Goal: Task Accomplishment & Management: Use online tool/utility

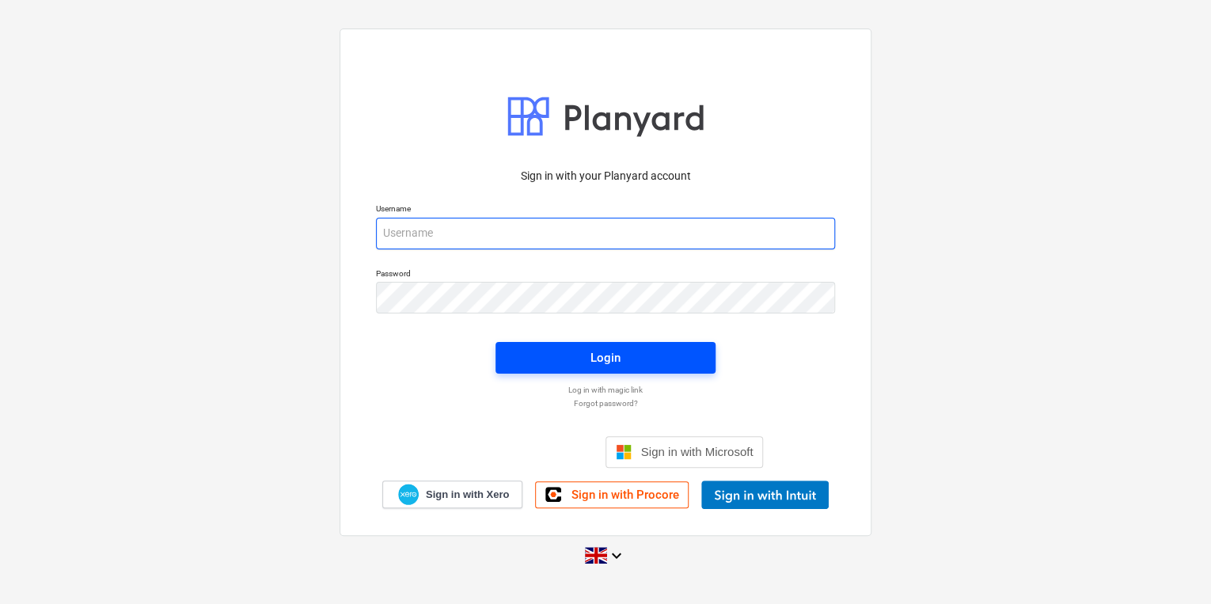
type input "[PERSON_NAME][EMAIL_ADDRESS][PERSON_NAME][DOMAIN_NAME]"
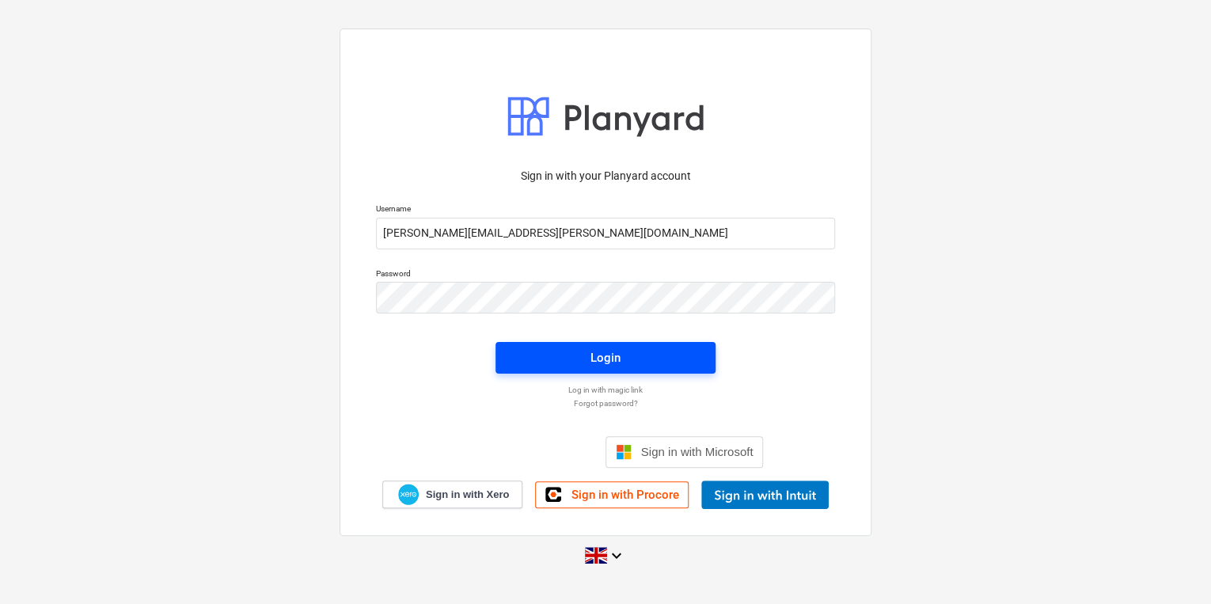
click at [629, 364] on span "Login" at bounding box center [605, 357] width 182 height 21
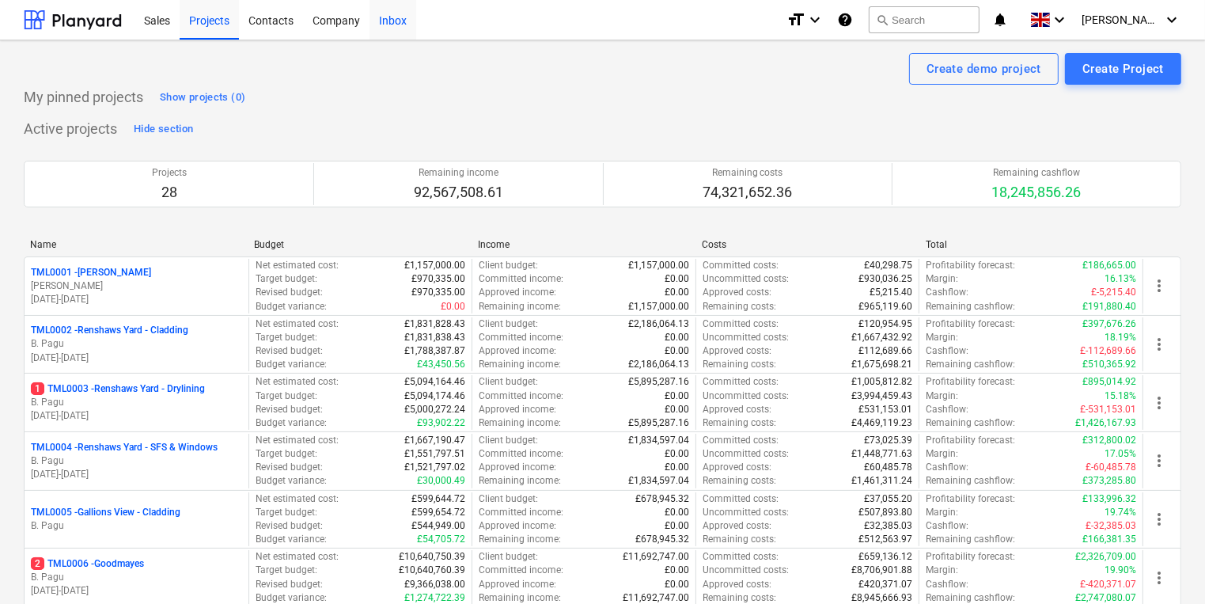
click at [397, 22] on div "Inbox" at bounding box center [393, 19] width 47 height 40
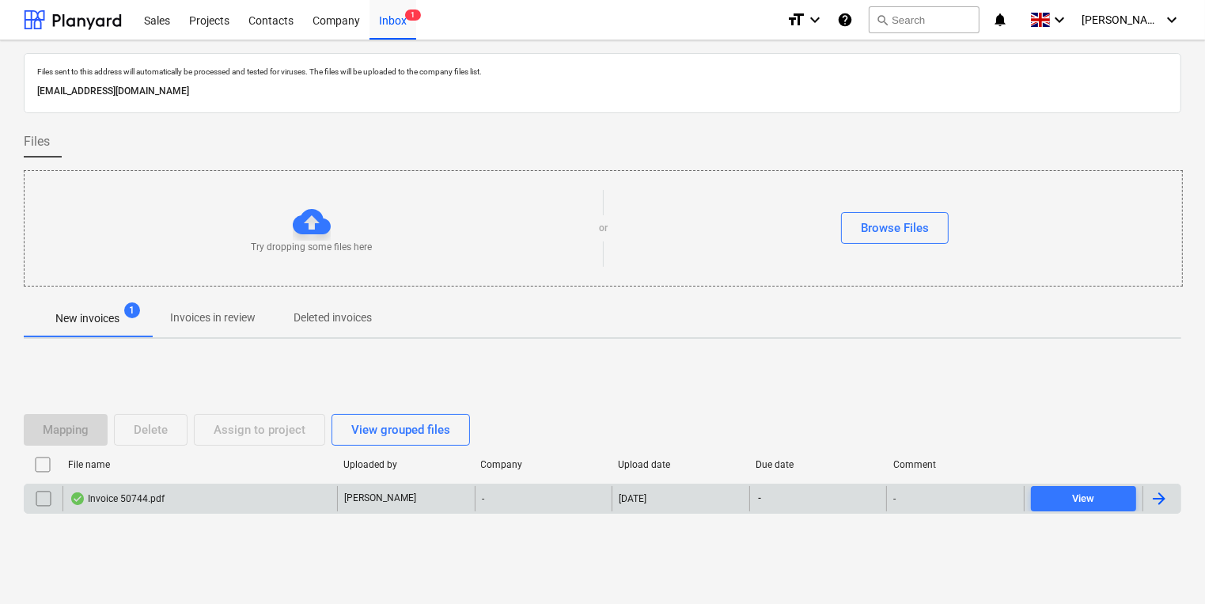
click at [209, 501] on div "Invoice 50744.pdf" at bounding box center [200, 498] width 275 height 25
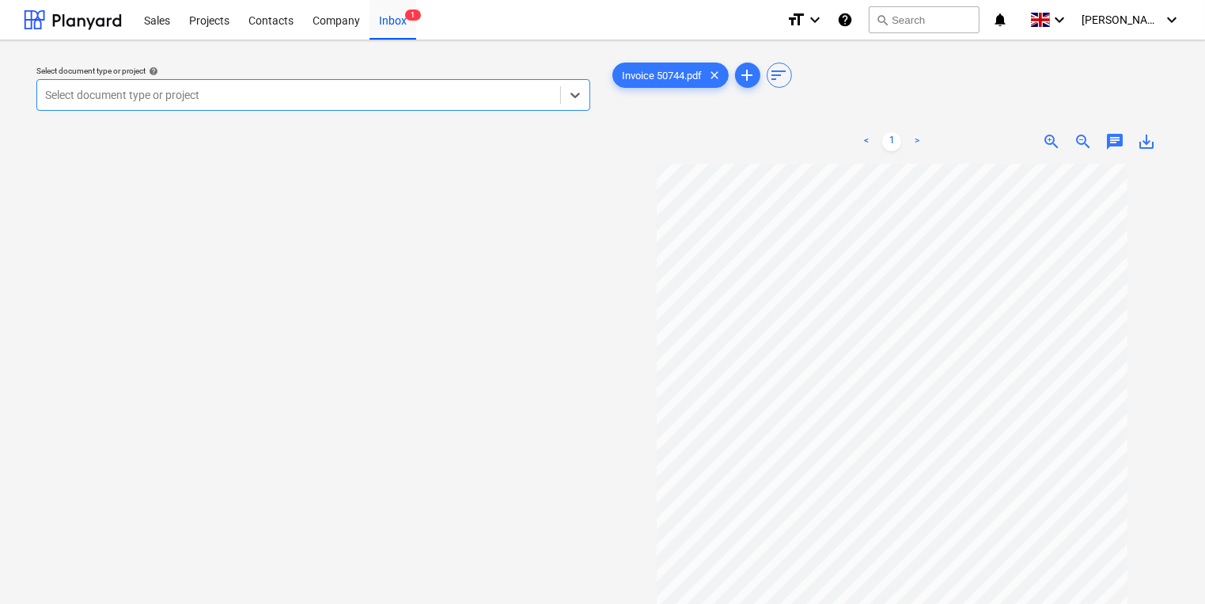
click at [418, 92] on div at bounding box center [298, 95] width 507 height 16
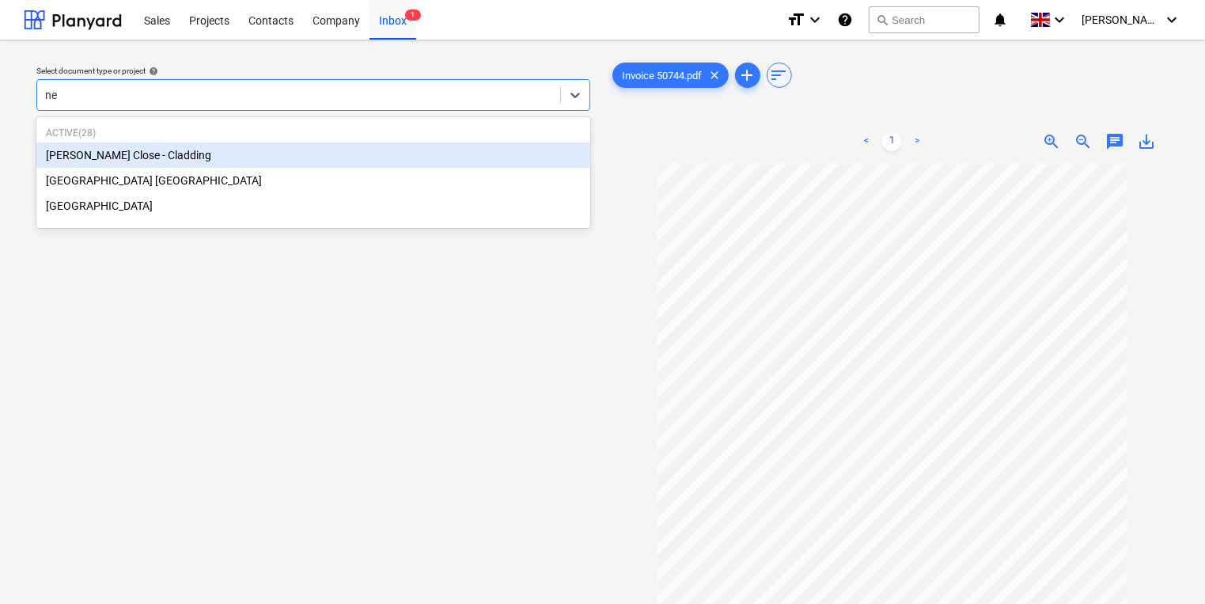
type input "new"
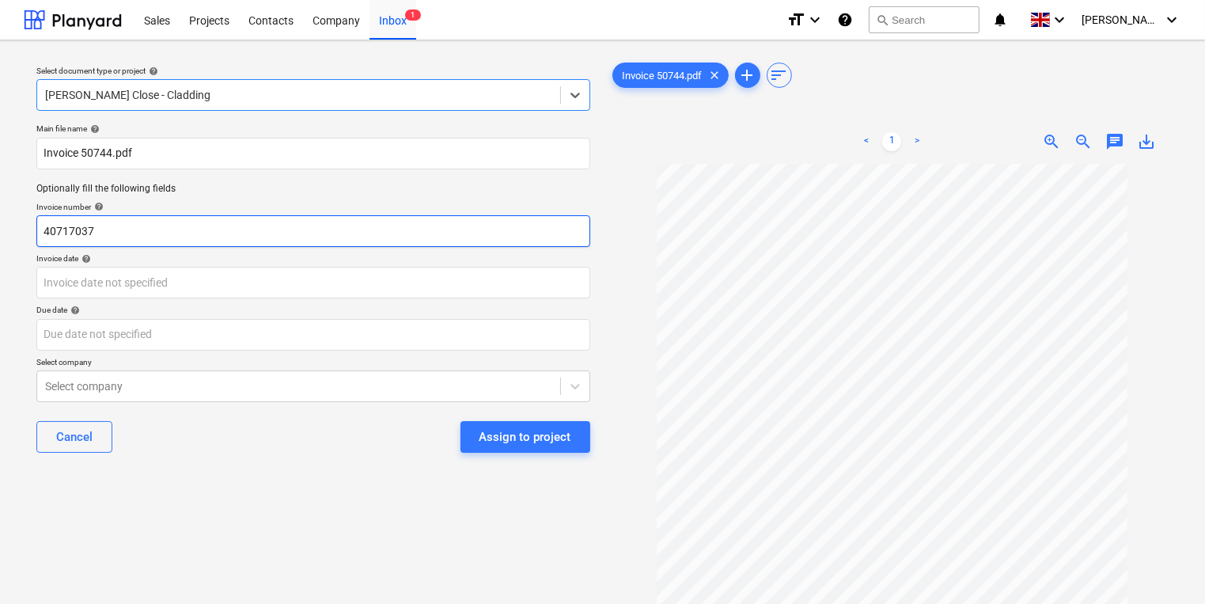
click at [334, 226] on input "40717037" at bounding box center [313, 231] width 554 height 32
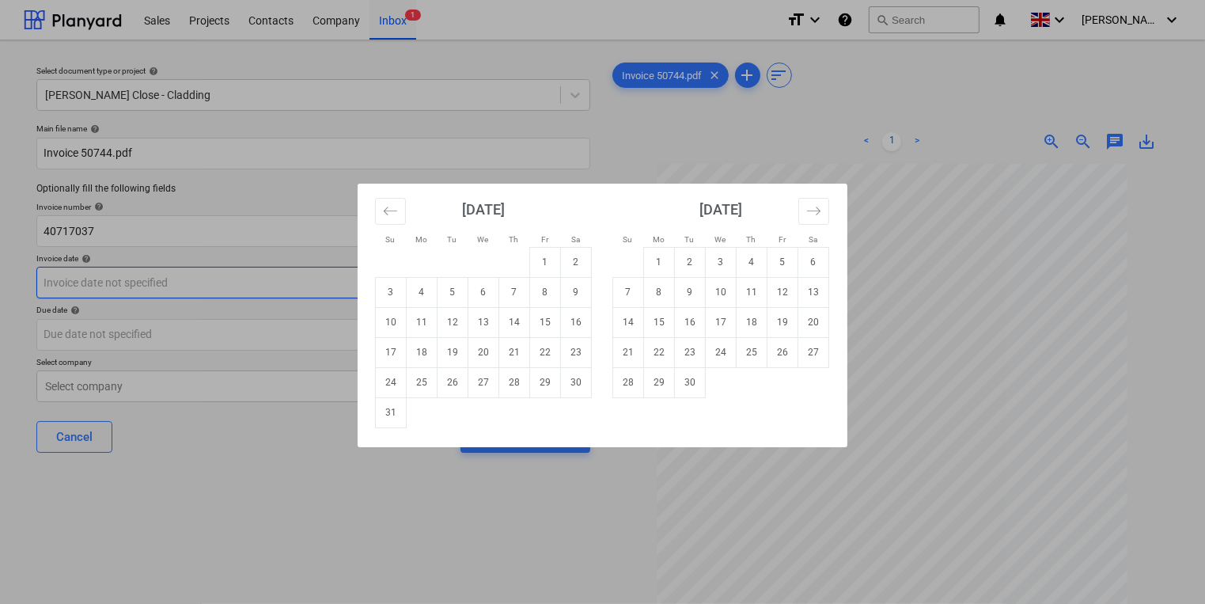
click at [358, 275] on body "Sales Projects Contacts Company Inbox 1 format_size keyboard_arrow_down help se…" at bounding box center [602, 302] width 1205 height 604
type input "24/7"
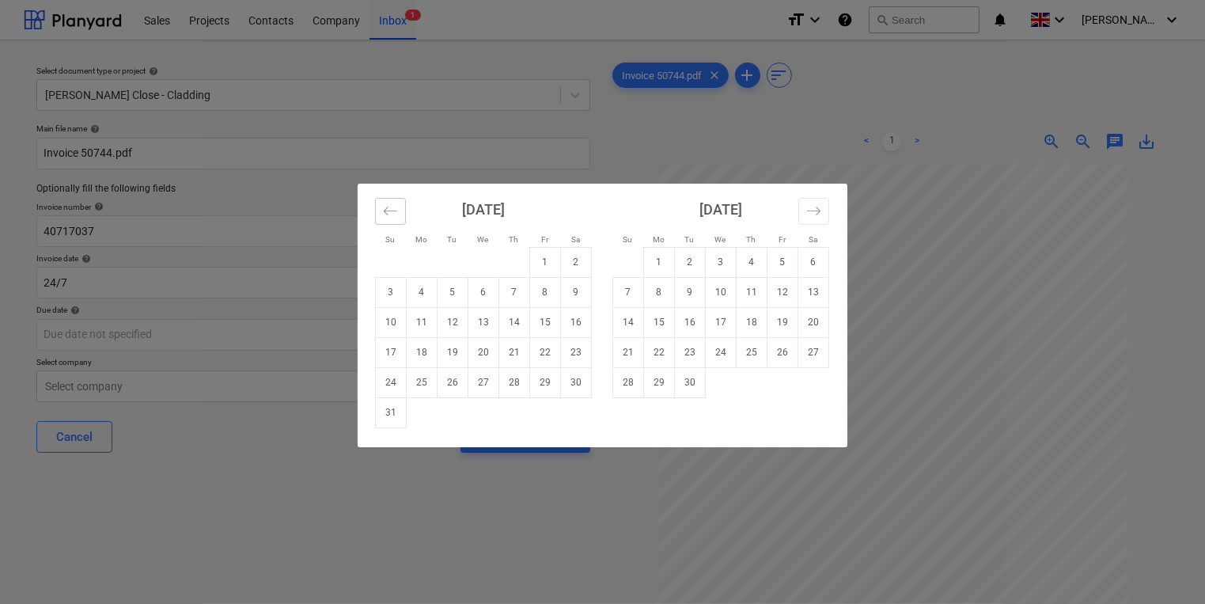
click at [389, 203] on icon "Move backward to switch to the previous month." at bounding box center [390, 210] width 15 height 15
click at [513, 348] on td "24" at bounding box center [514, 352] width 31 height 30
type input "[DATE]"
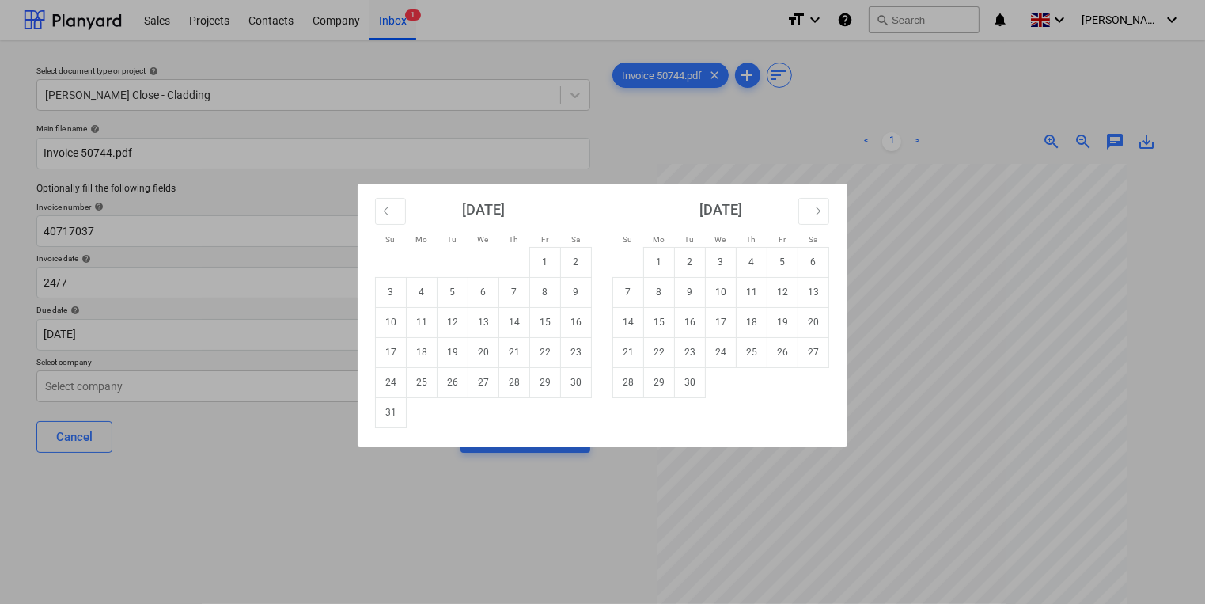
click at [264, 271] on div "Su Mo Tu We Th Fr Sa Su Mo Tu We Th Fr Sa [DATE] 1 2 3 4 5 6 7 8 9 10 11 12 13 …" at bounding box center [602, 302] width 1205 height 604
drag, startPoint x: 91, startPoint y: 275, endPoint x: -2, endPoint y: 274, distance: 93.4
click at [0, 274] on html "Sales Projects Contacts Company Inbox 1 format_size keyboard_arrow_down help se…" at bounding box center [602, 302] width 1205 height 604
drag, startPoint x: 386, startPoint y: 210, endPoint x: 404, endPoint y: 267, distance: 60.6
click at [386, 210] on icon "Move backward to switch to the previous month." at bounding box center [390, 210] width 15 height 15
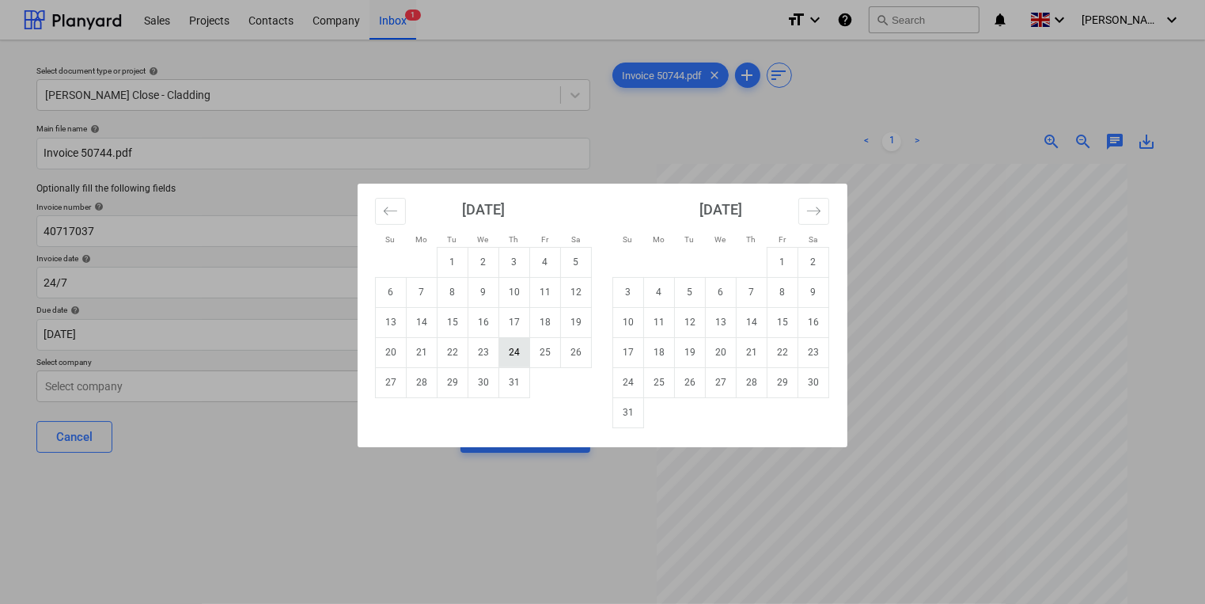
click at [510, 351] on td "24" at bounding box center [514, 352] width 31 height 30
type input "[DATE]"
click at [510, 351] on div "Main file name help Invoice 50744.pdf Optionally fill the following fields Invo…" at bounding box center [313, 294] width 567 height 355
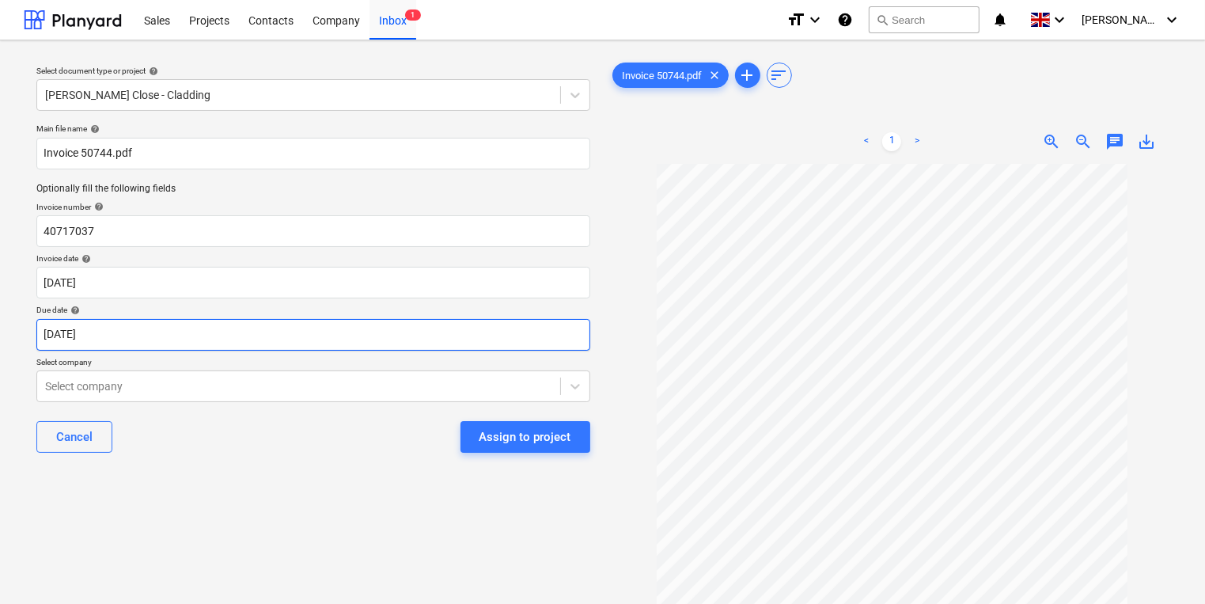
click at [316, 334] on body "Sales Projects Contacts Company Inbox 1 format_size keyboard_arrow_down help se…" at bounding box center [602, 302] width 1205 height 604
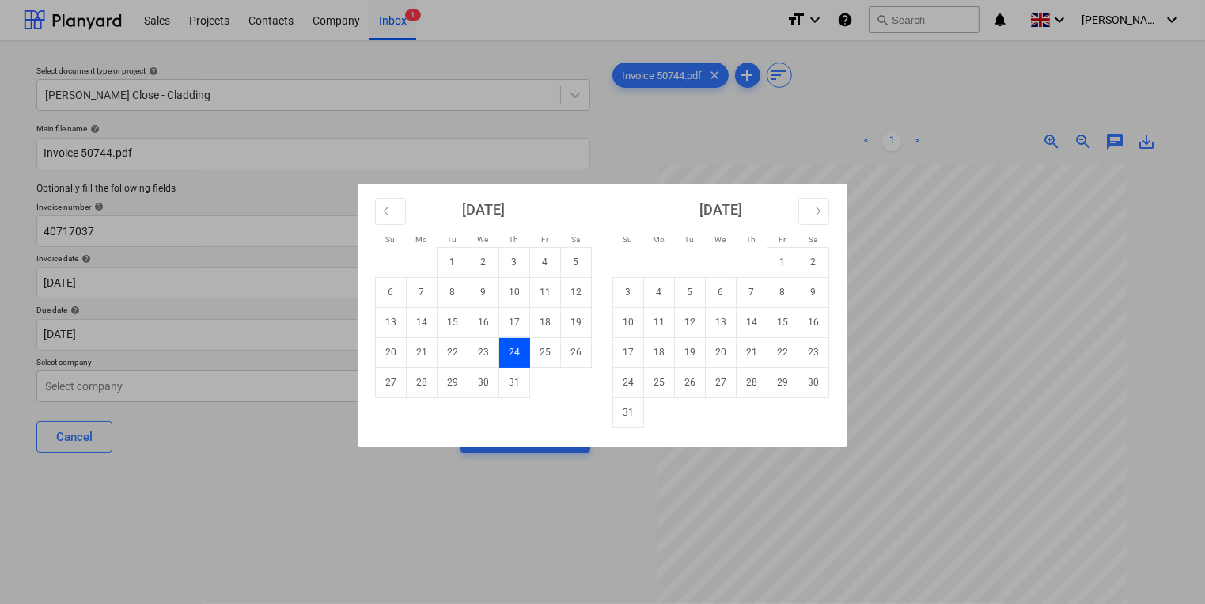
click at [608, 415] on div "[DATE] 1 2 3 4 5 6 7 8 9 10 11 12 13 14 15 16 17 18 19 20 21 22 23 24 25 26 27 …" at bounding box center [720, 306] width 237 height 245
click at [628, 410] on td "31" at bounding box center [628, 412] width 31 height 30
type input "[DATE]"
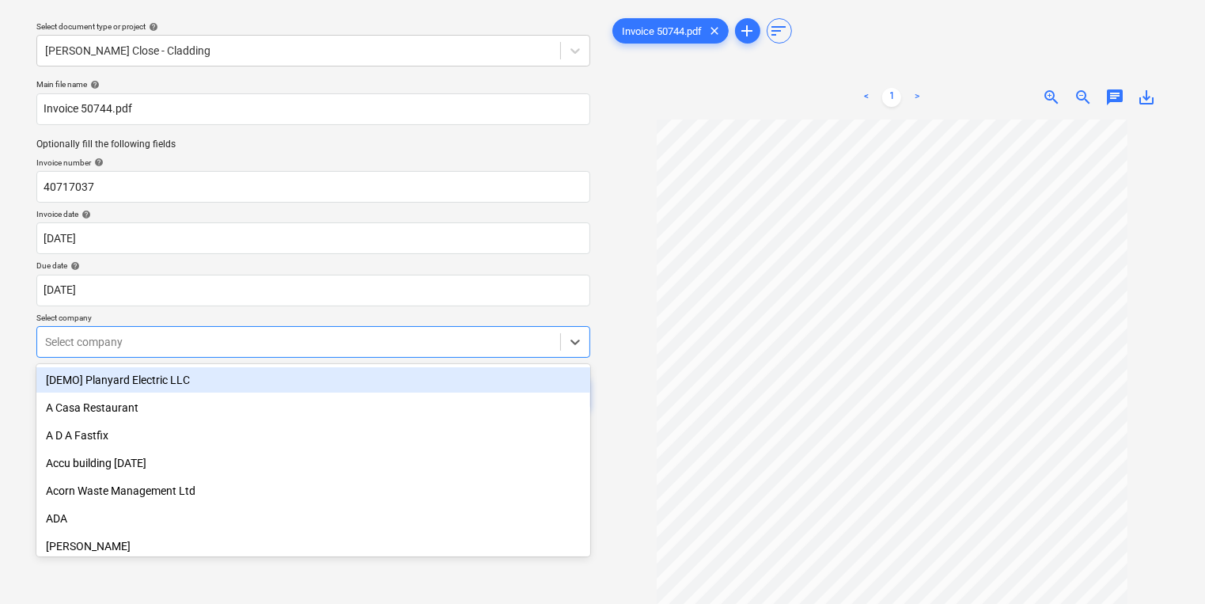
click at [313, 386] on body "Sales Projects Contacts Company Inbox 1 format_size keyboard_arrow_down help se…" at bounding box center [602, 258] width 1205 height 604
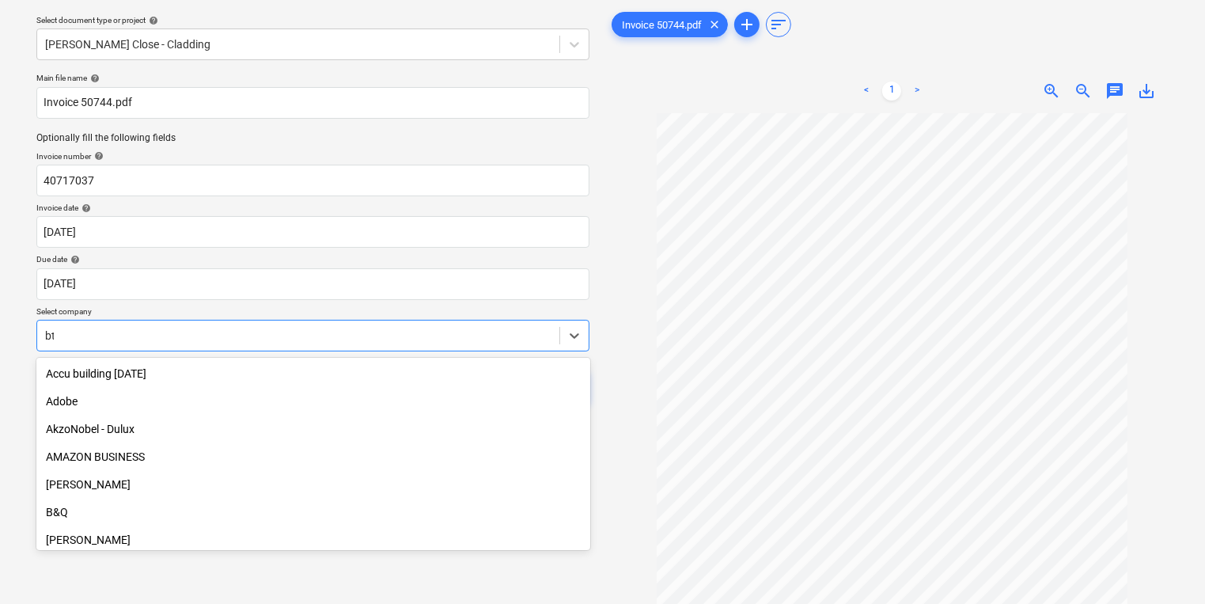
type input "b"
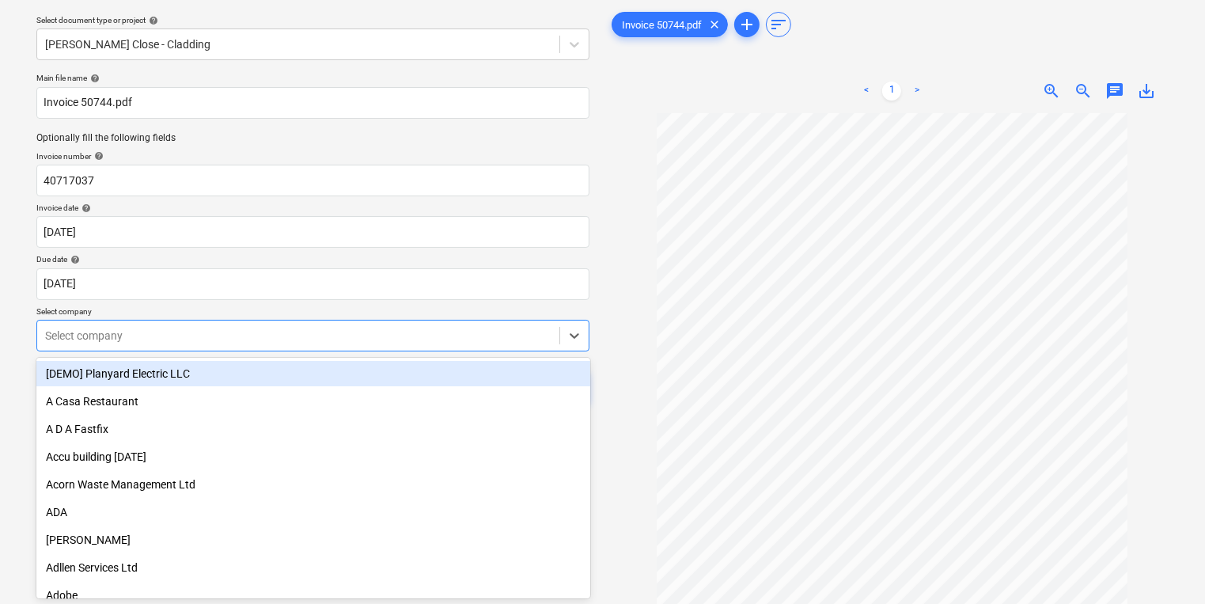
click at [188, 331] on div at bounding box center [298, 336] width 507 height 16
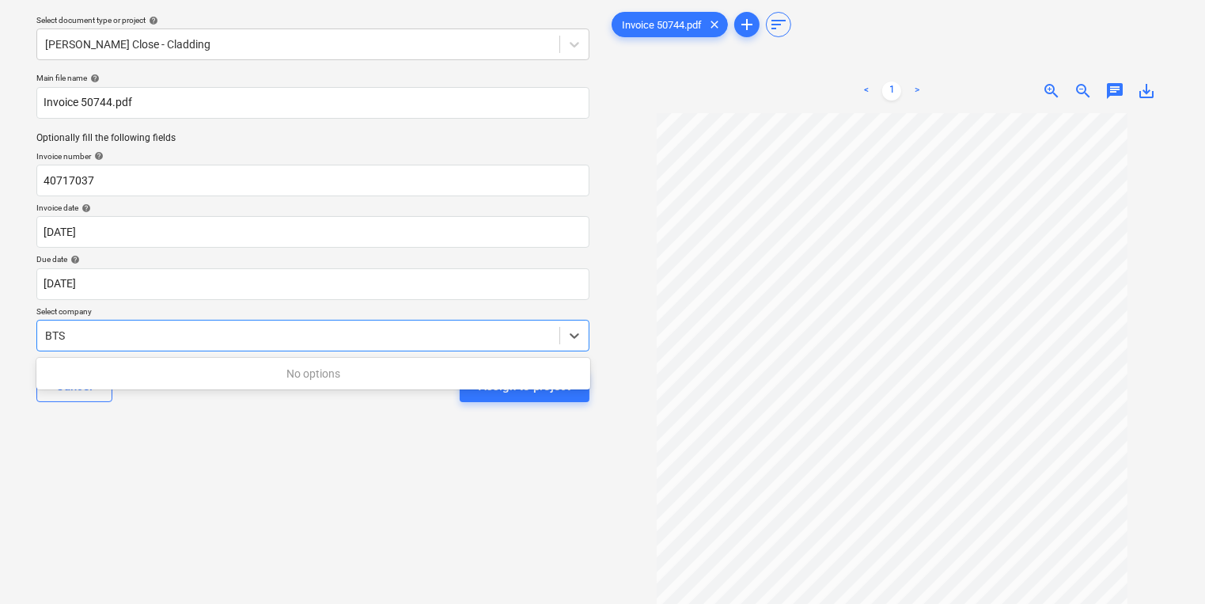
type input "BTS"
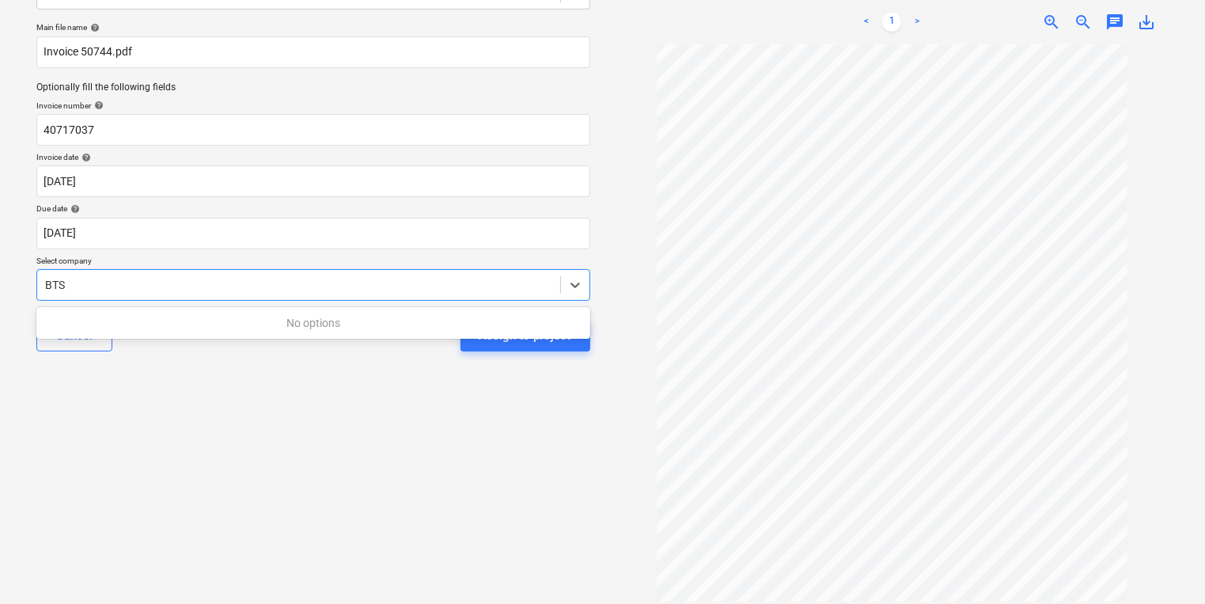
scroll to position [138, 0]
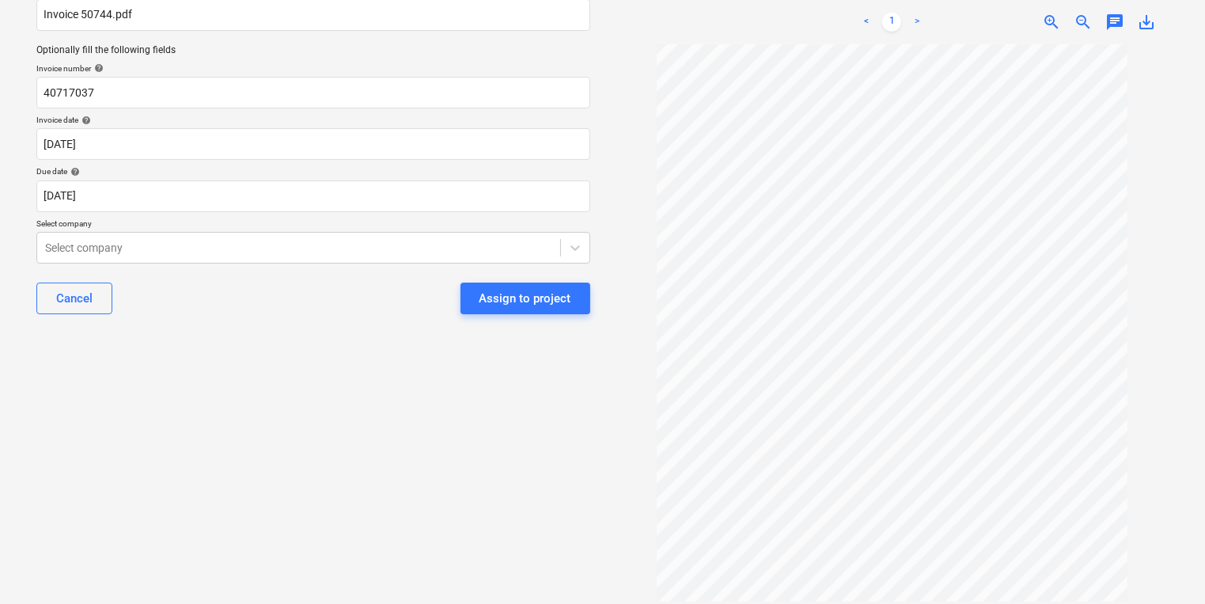
click at [109, 535] on div "Select document type or project help [PERSON_NAME] Close - Cladding Main file n…" at bounding box center [313, 253] width 579 height 677
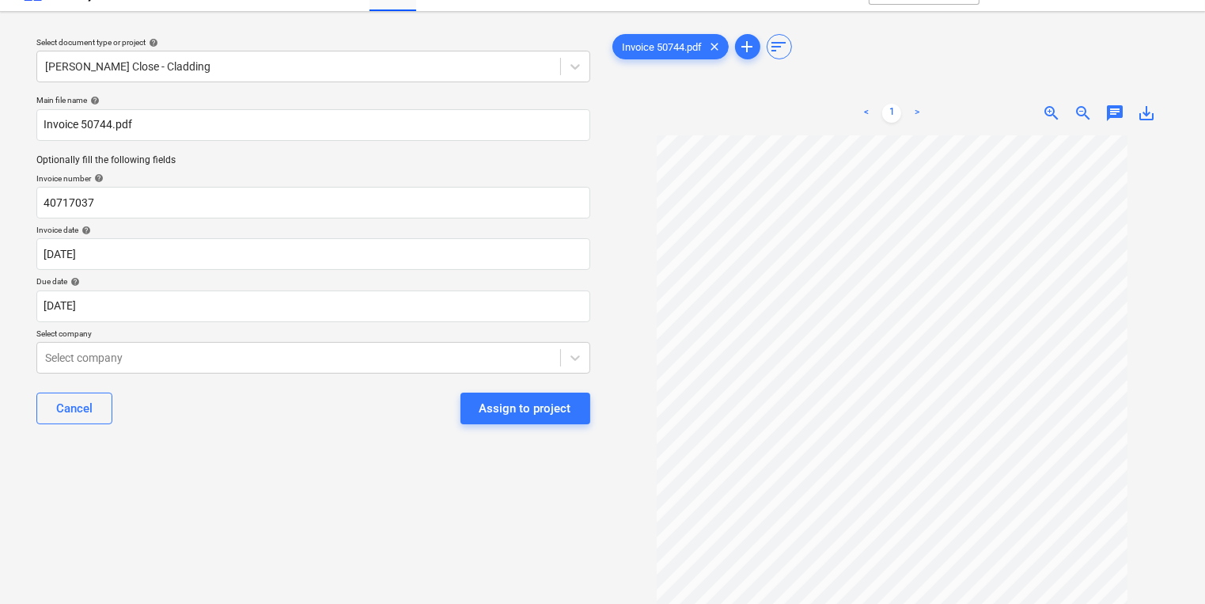
scroll to position [0, 0]
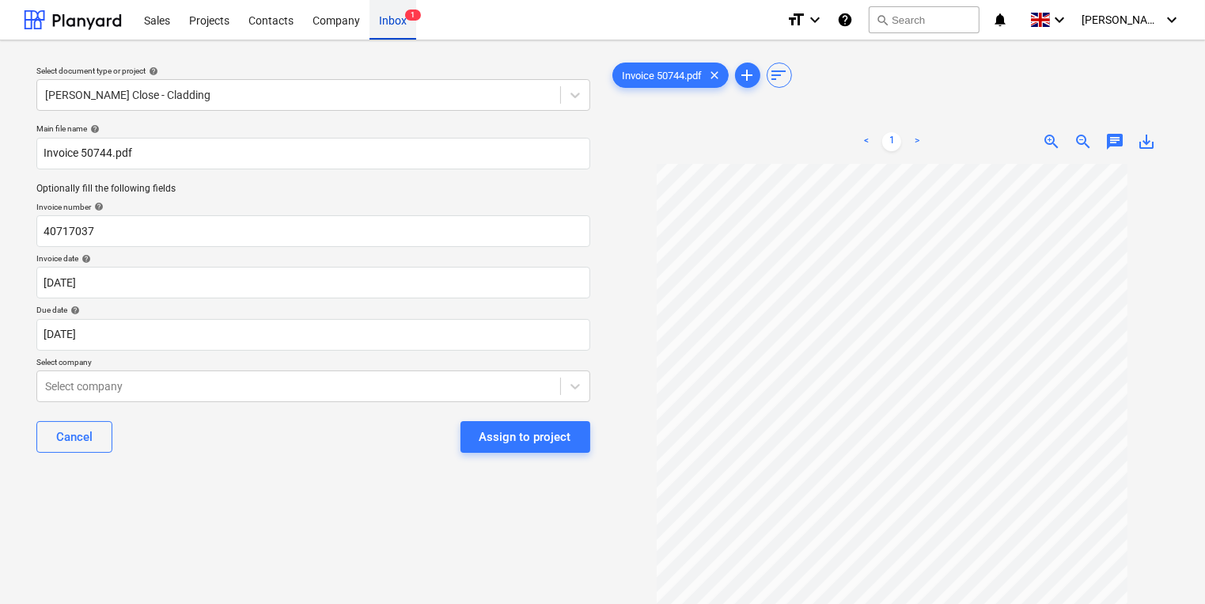
click at [393, 20] on div "Inbox 1" at bounding box center [393, 19] width 47 height 40
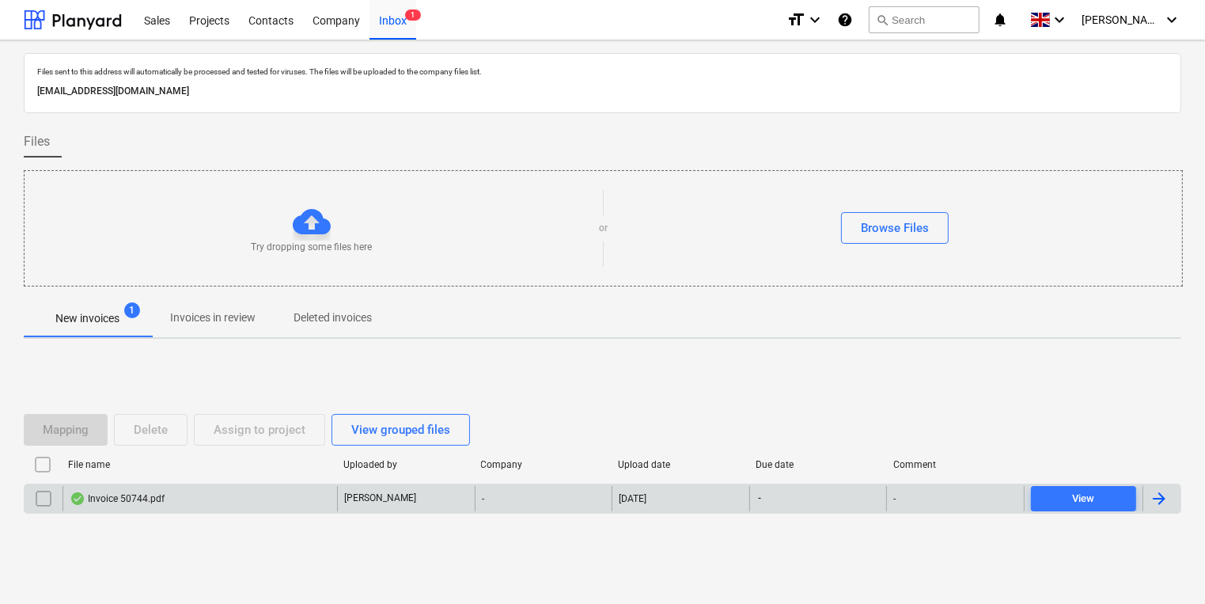
click at [234, 497] on div "Invoice 50744.pdf" at bounding box center [200, 498] width 275 height 25
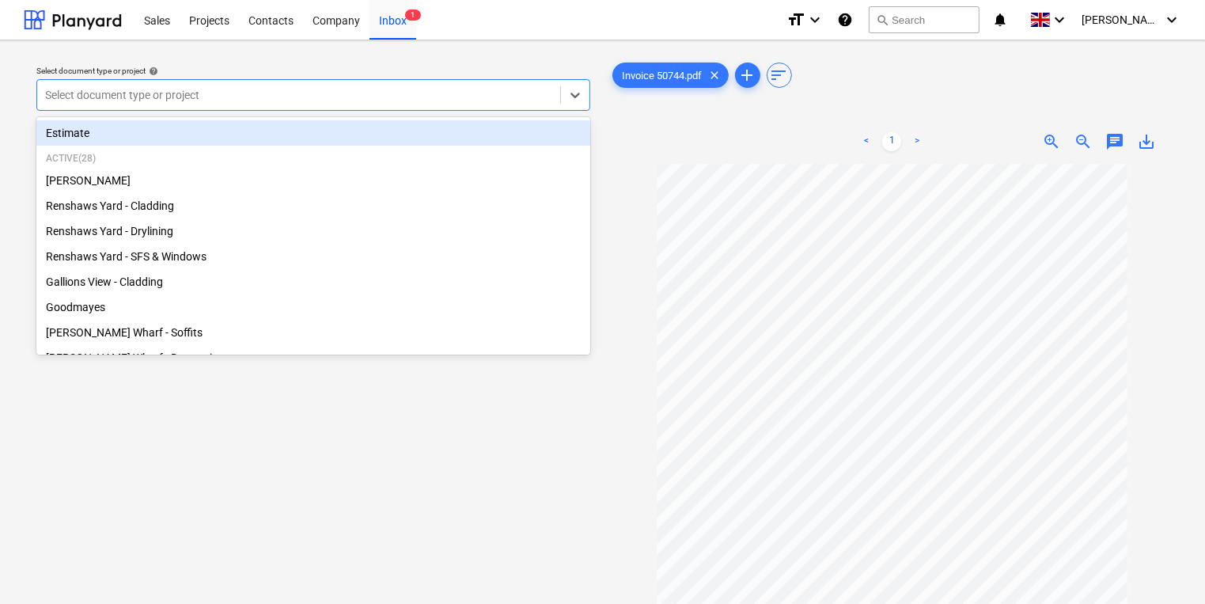
click at [264, 98] on div at bounding box center [298, 95] width 507 height 16
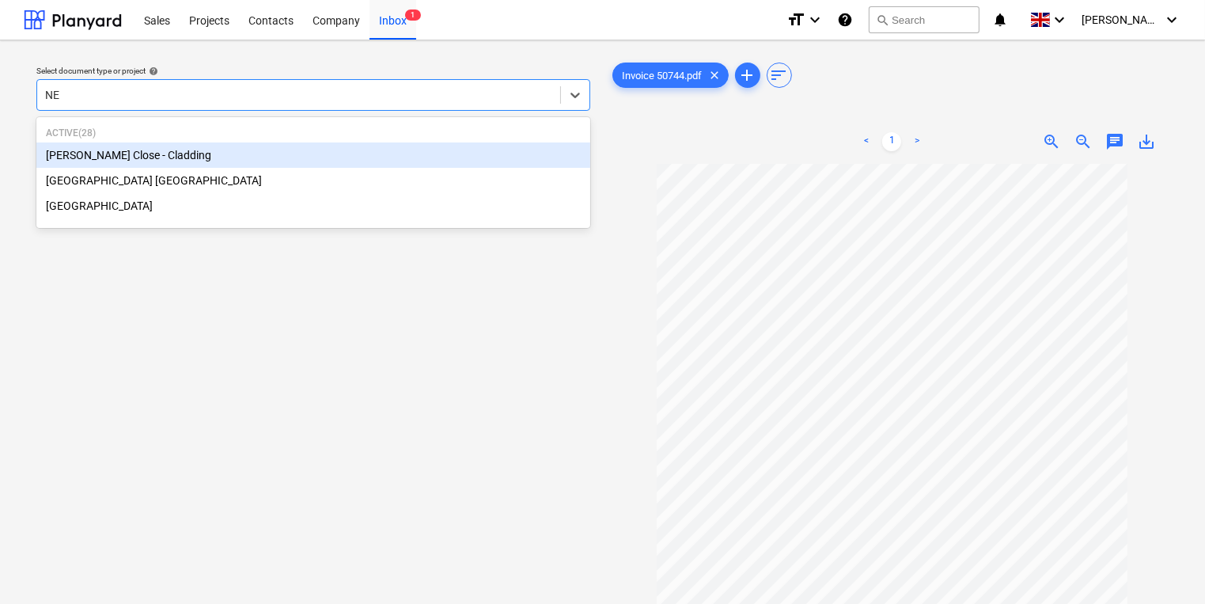
type input "NEW"
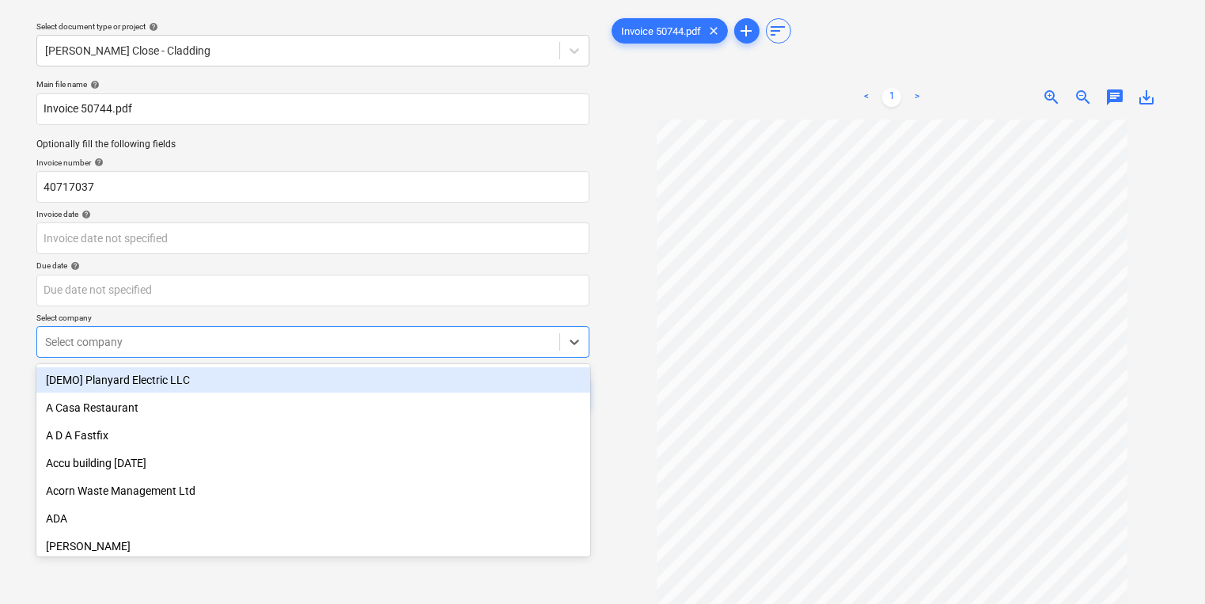
click at [234, 384] on body "Sales Projects Contacts Company Inbox 1 format_size keyboard_arrow_down help se…" at bounding box center [602, 258] width 1205 height 604
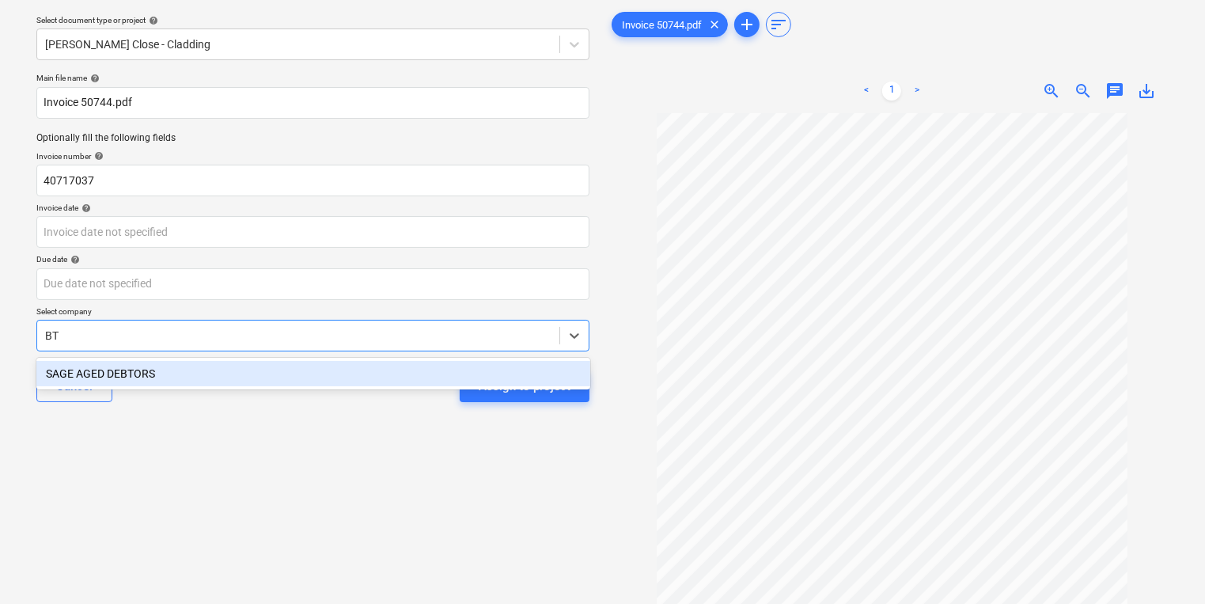
type input "B"
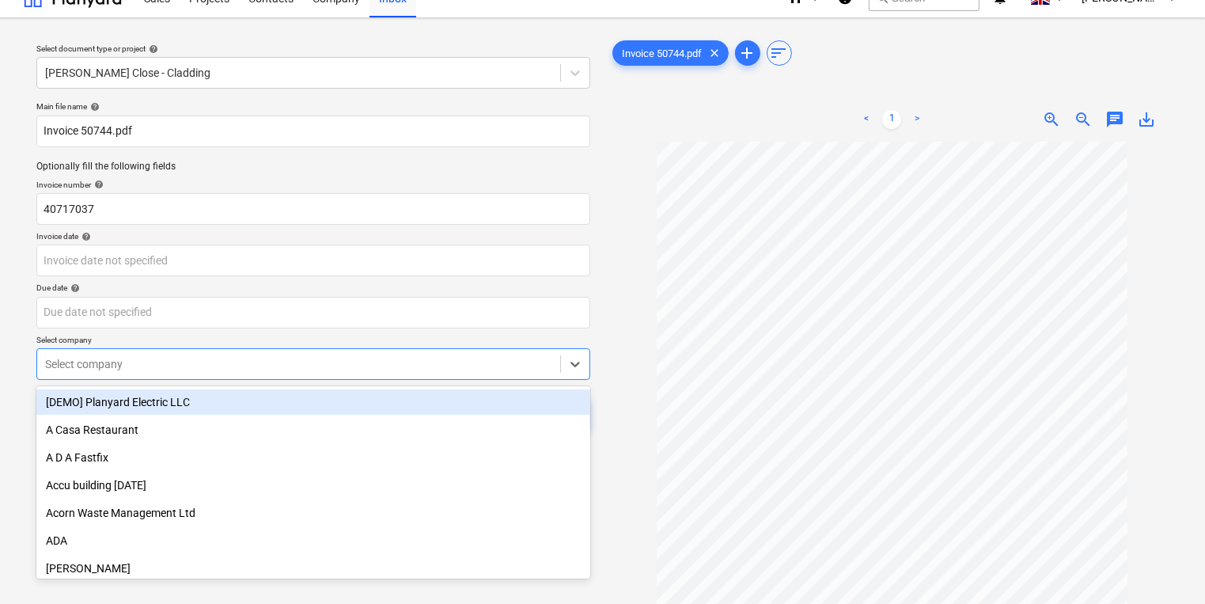
scroll to position [0, 0]
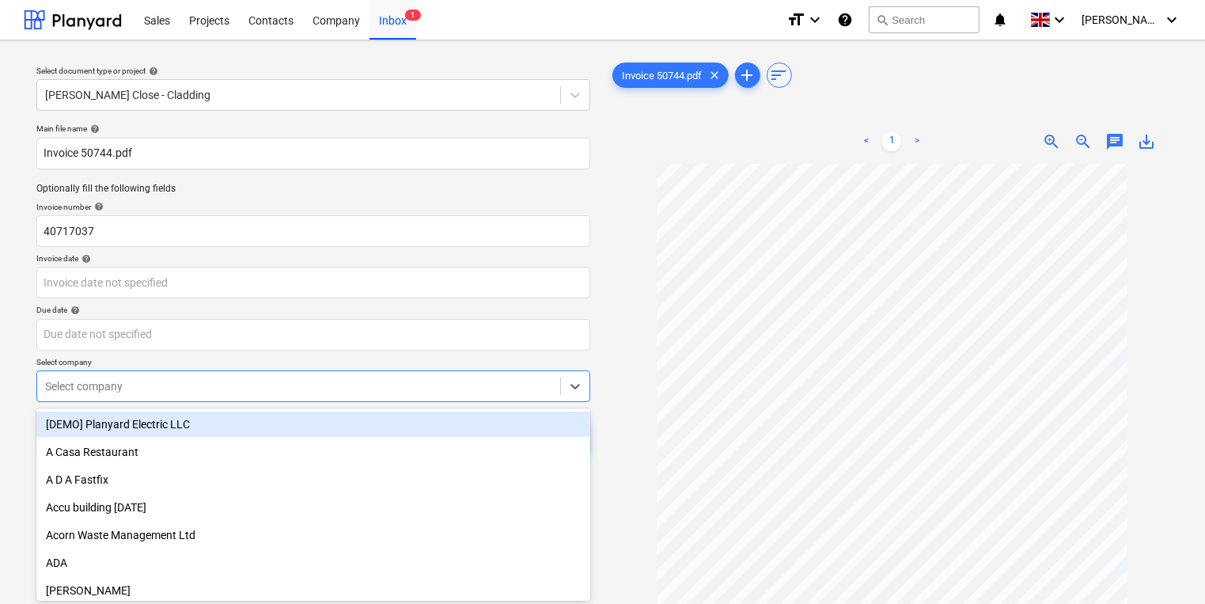
click at [975, 97] on div "Invoice 50744.pdf clear add sort < 1 > zoom_in zoom_out chat 0 save_alt" at bounding box center [892, 391] width 567 height 664
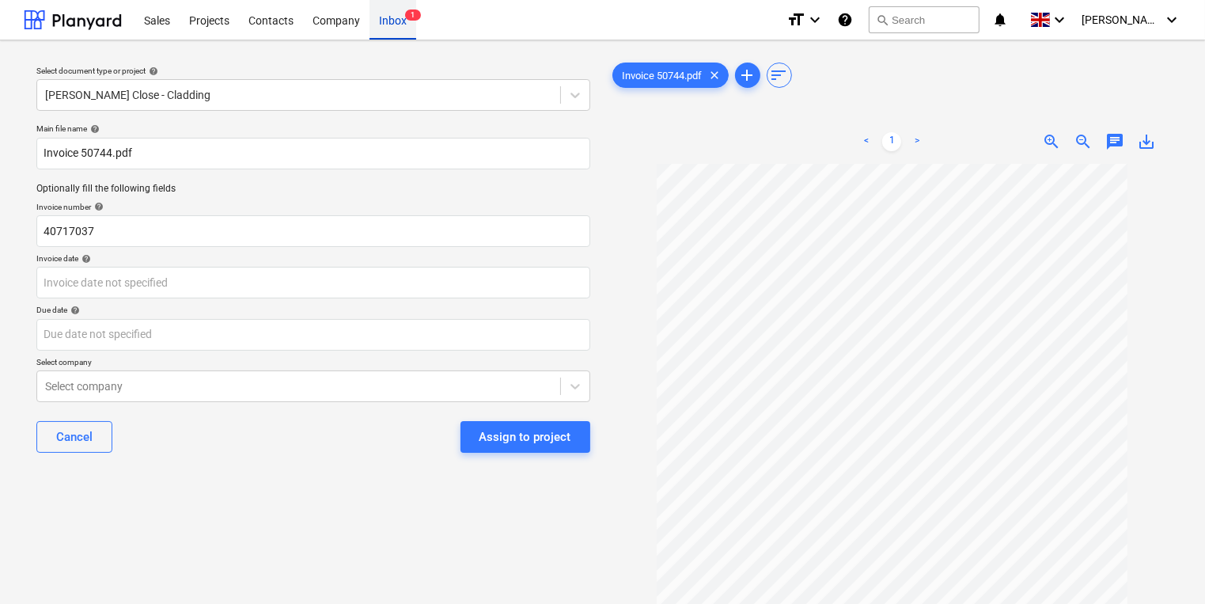
click at [386, 22] on div "Inbox 1" at bounding box center [393, 19] width 47 height 40
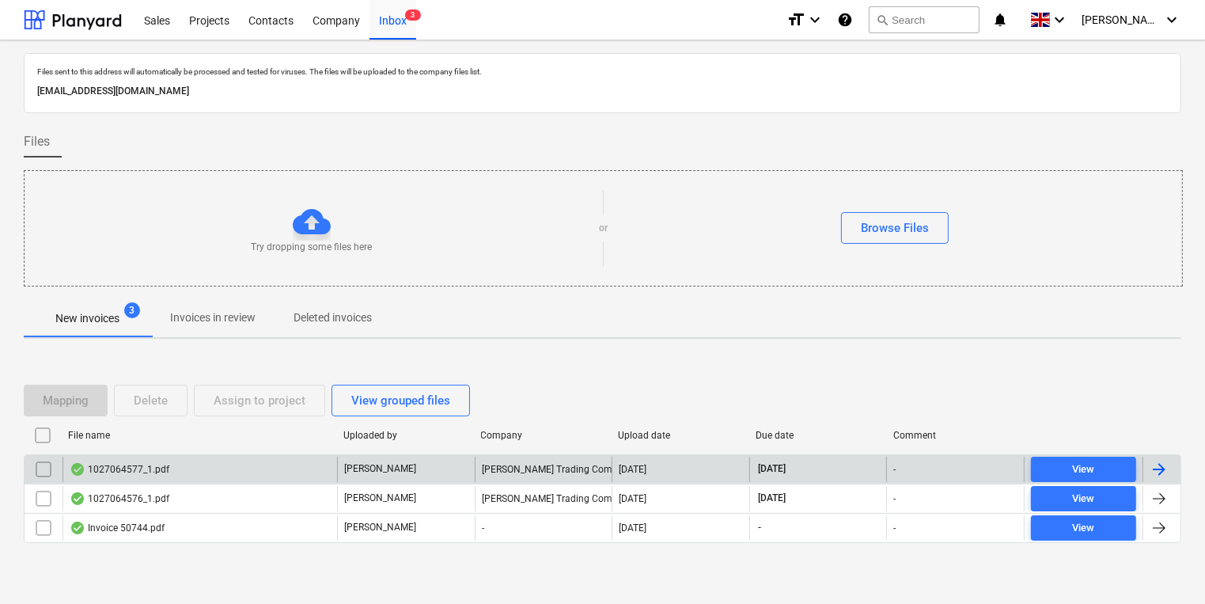
click at [211, 466] on div "1027064577_1.pdf" at bounding box center [200, 469] width 275 height 25
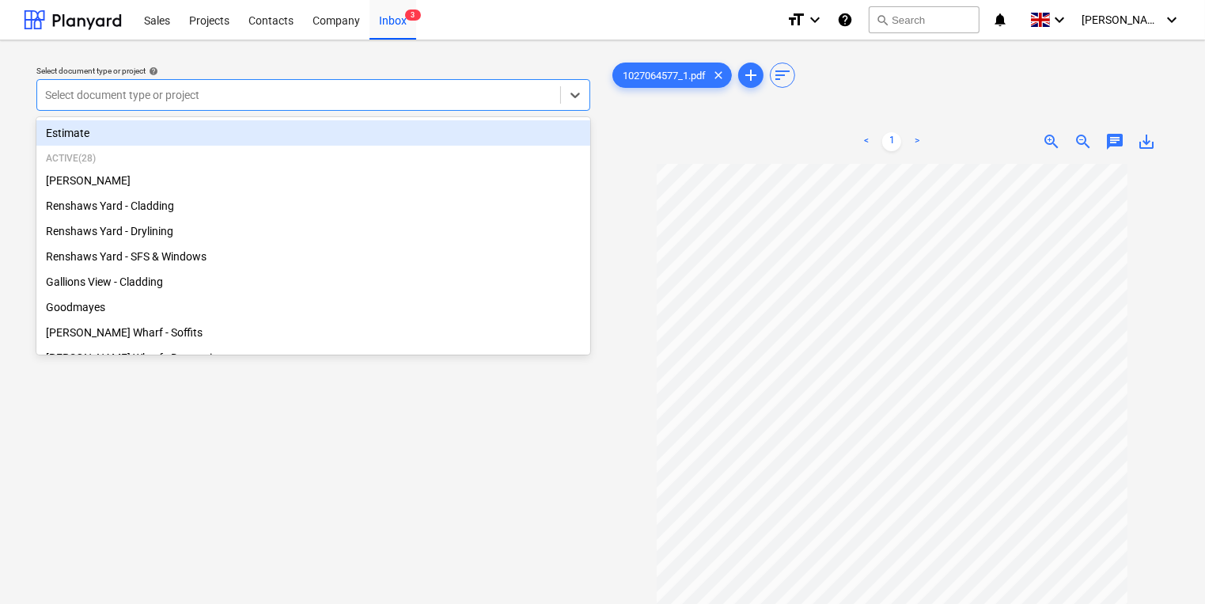
click at [269, 101] on div at bounding box center [298, 95] width 507 height 16
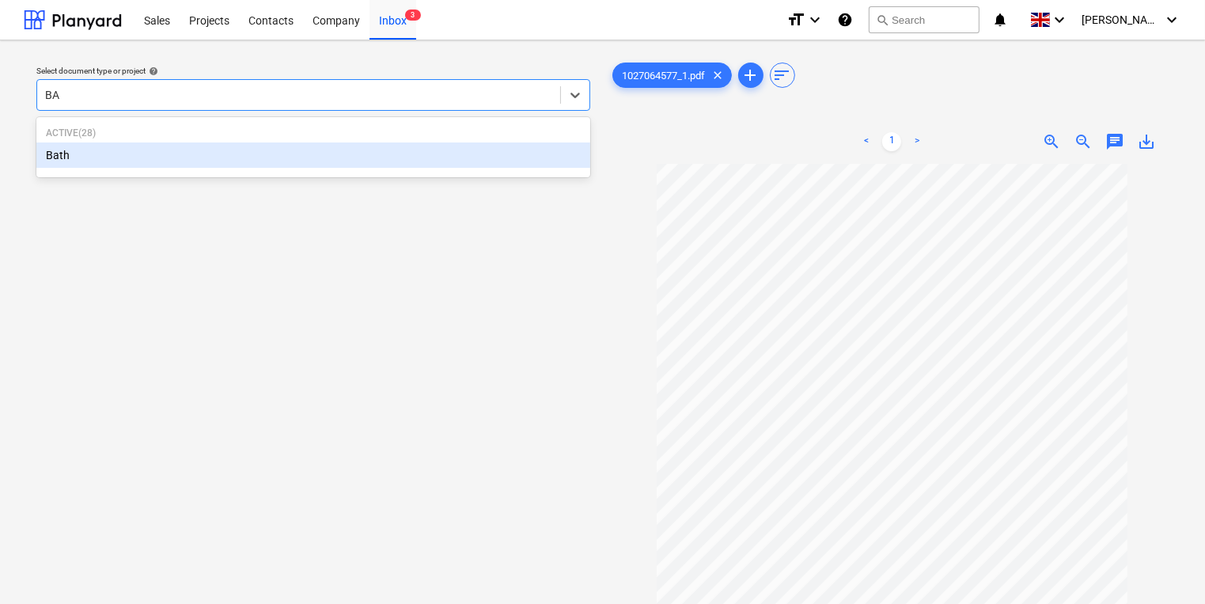
type input "BAT"
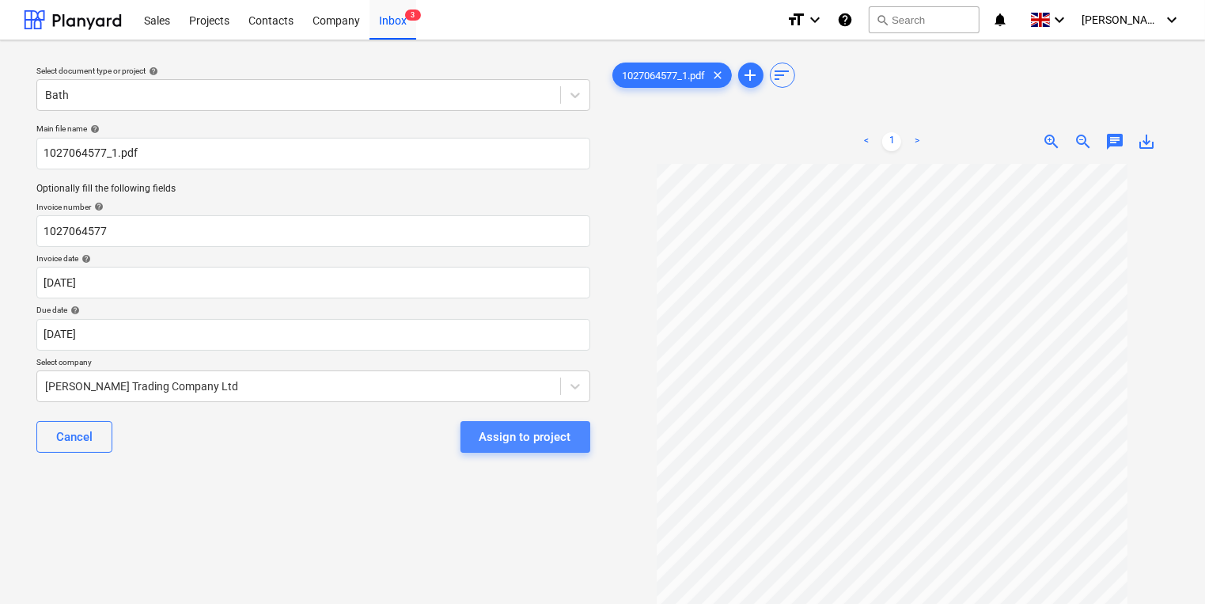
click at [511, 440] on div "Assign to project" at bounding box center [526, 437] width 92 height 21
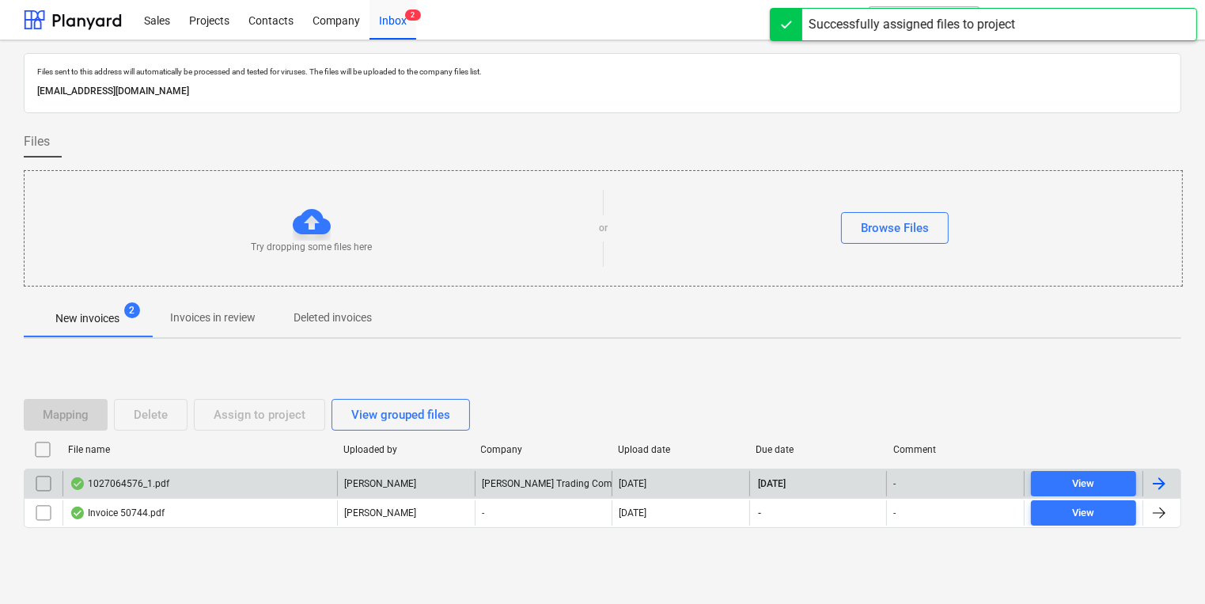
click at [193, 478] on div "1027064576_1.pdf" at bounding box center [200, 483] width 275 height 25
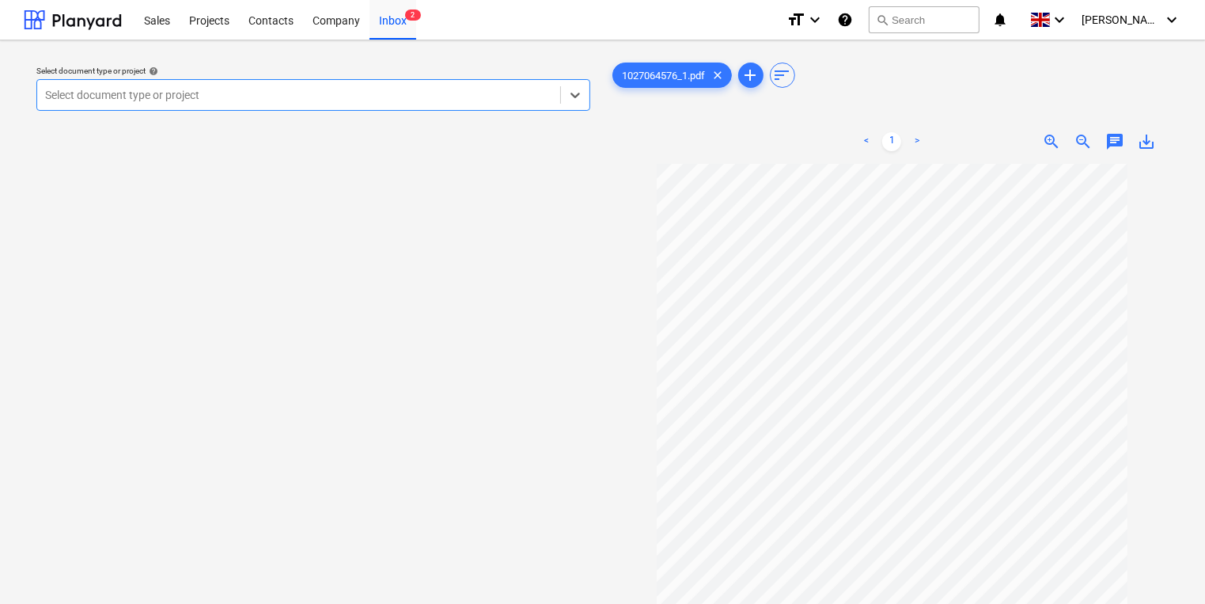
click at [377, 100] on div at bounding box center [298, 95] width 507 height 16
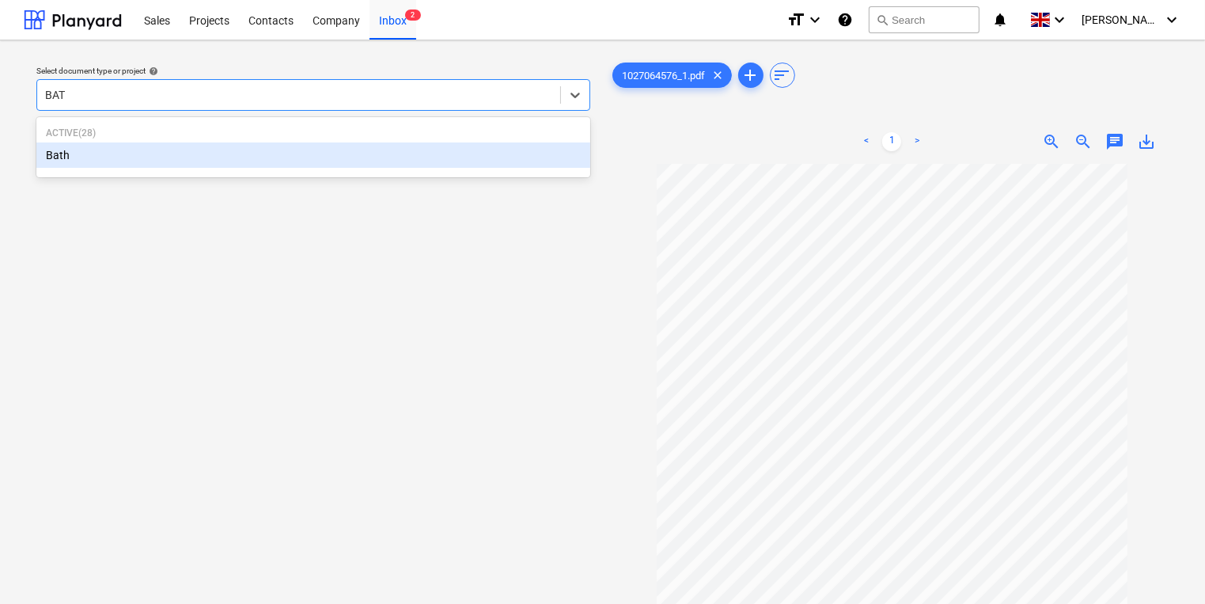
type input "BATH"
click at [390, 161] on div "Bath" at bounding box center [313, 154] width 554 height 25
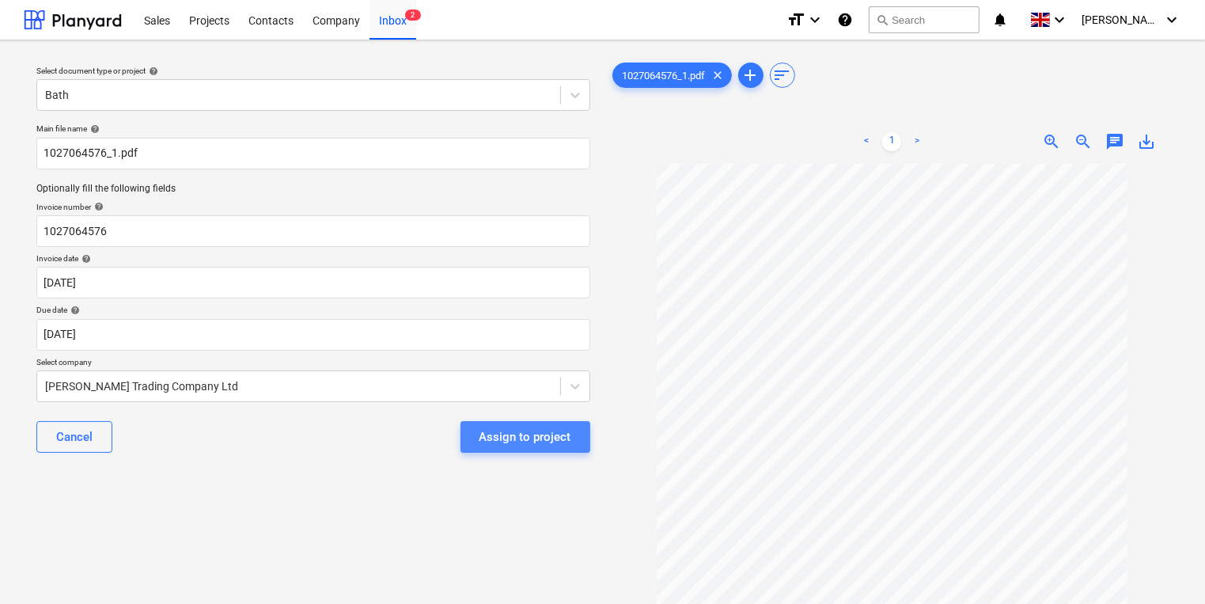
click at [531, 437] on div "Assign to project" at bounding box center [526, 437] width 92 height 21
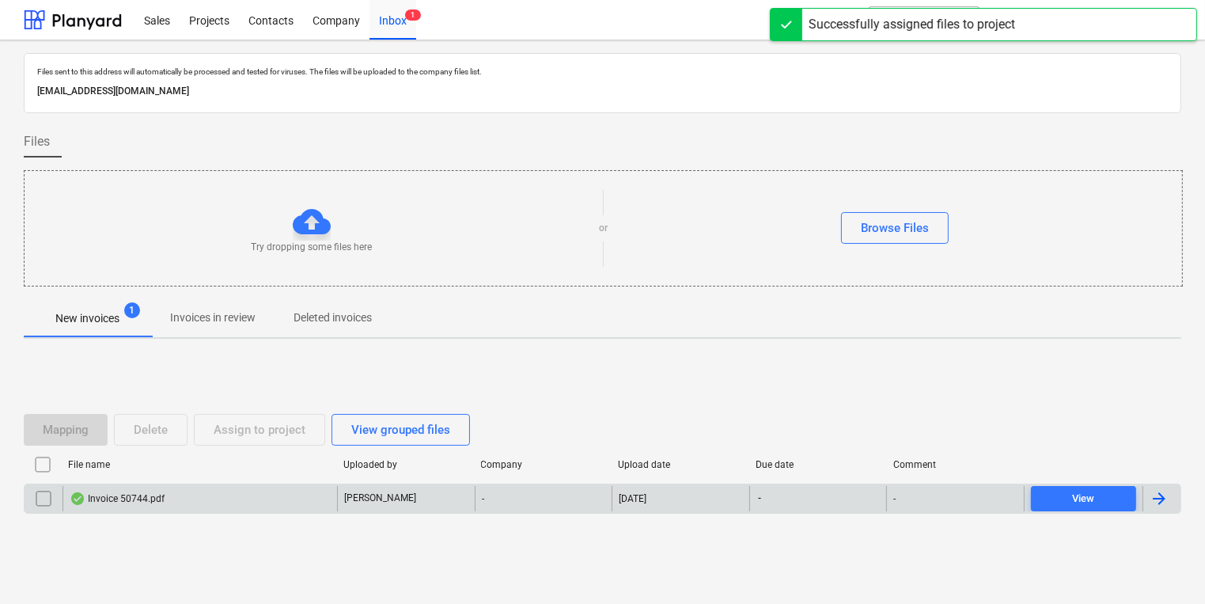
click at [146, 507] on div "Invoice 50744.pdf" at bounding box center [200, 498] width 275 height 25
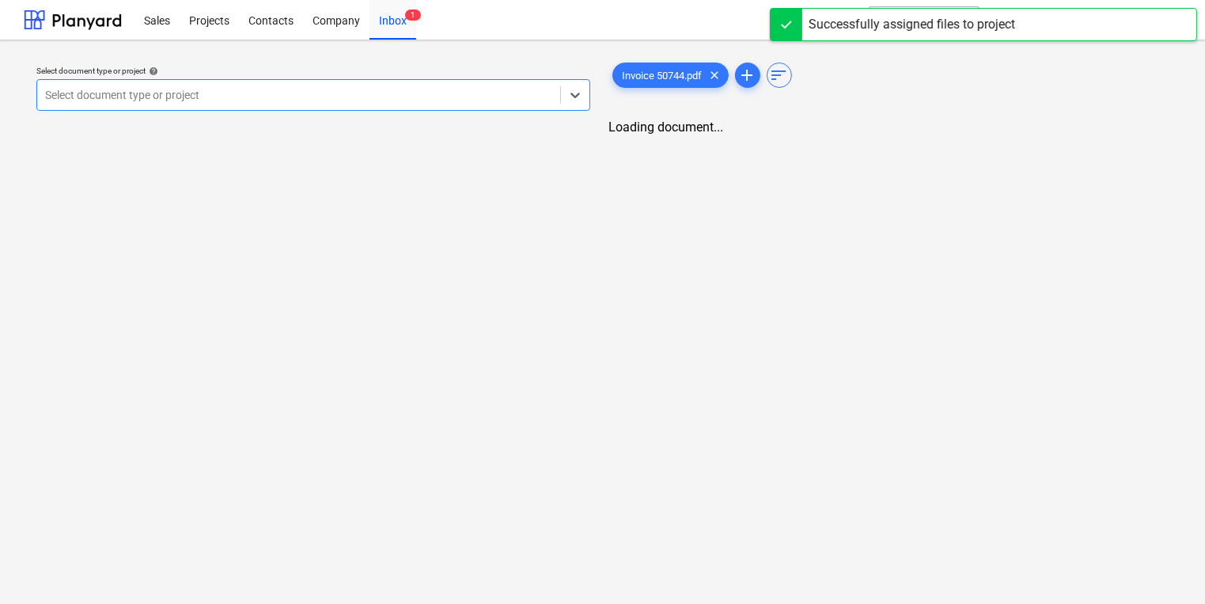
click at [206, 95] on div at bounding box center [298, 95] width 507 height 16
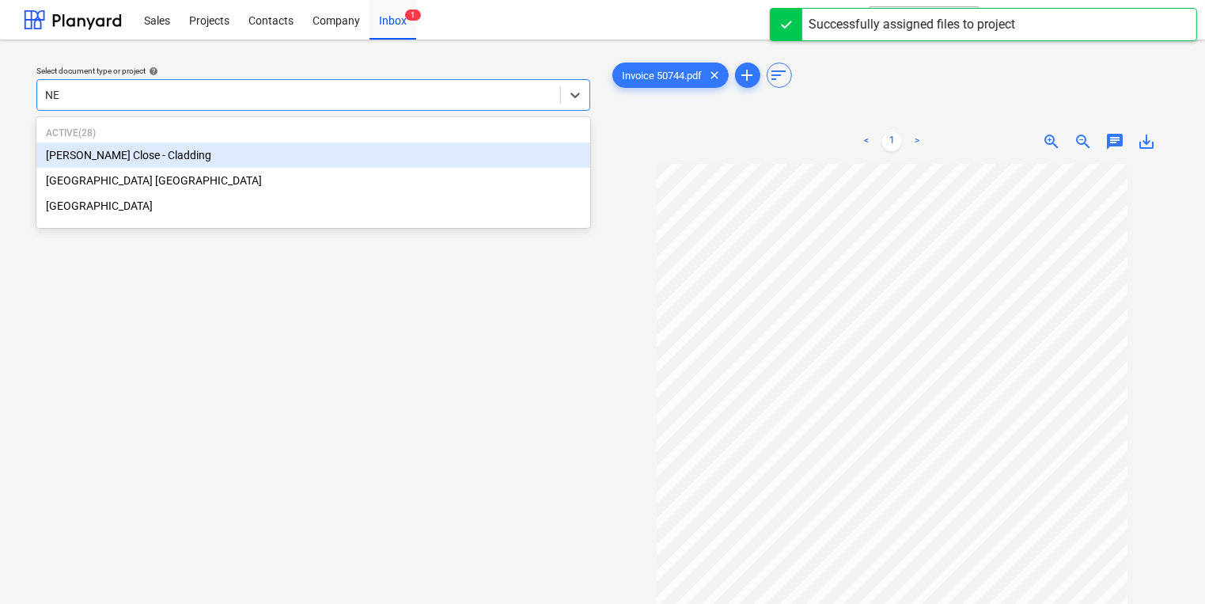
type input "NEW"
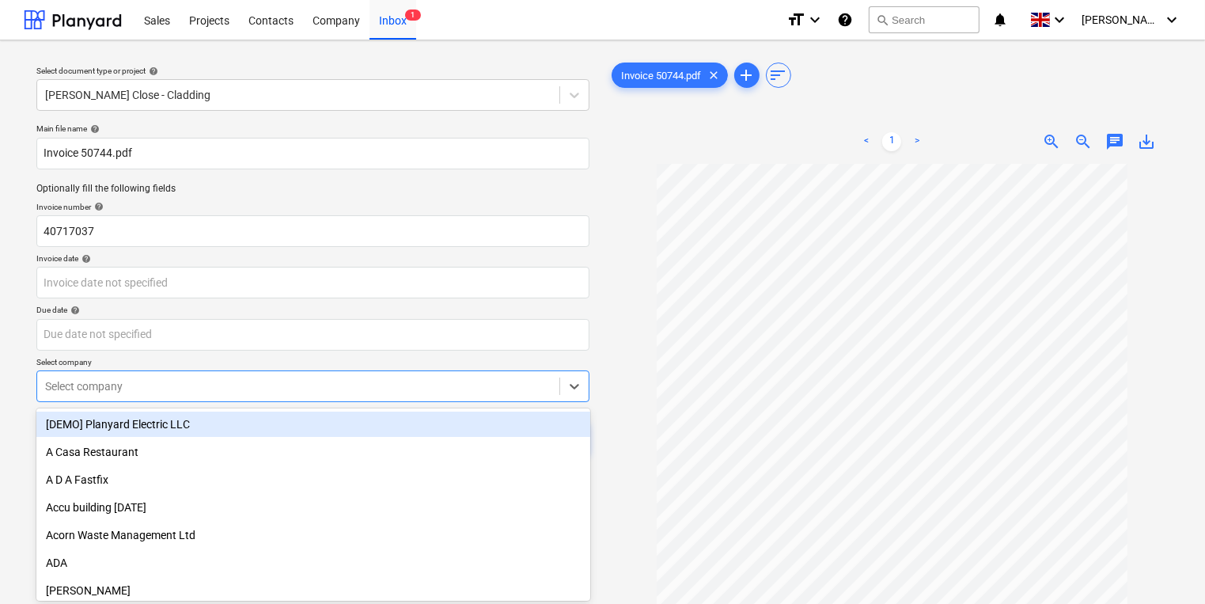
click at [247, 373] on body "Sales Projects Contacts Company Inbox 1 format_size keyboard_arrow_down help se…" at bounding box center [602, 302] width 1205 height 604
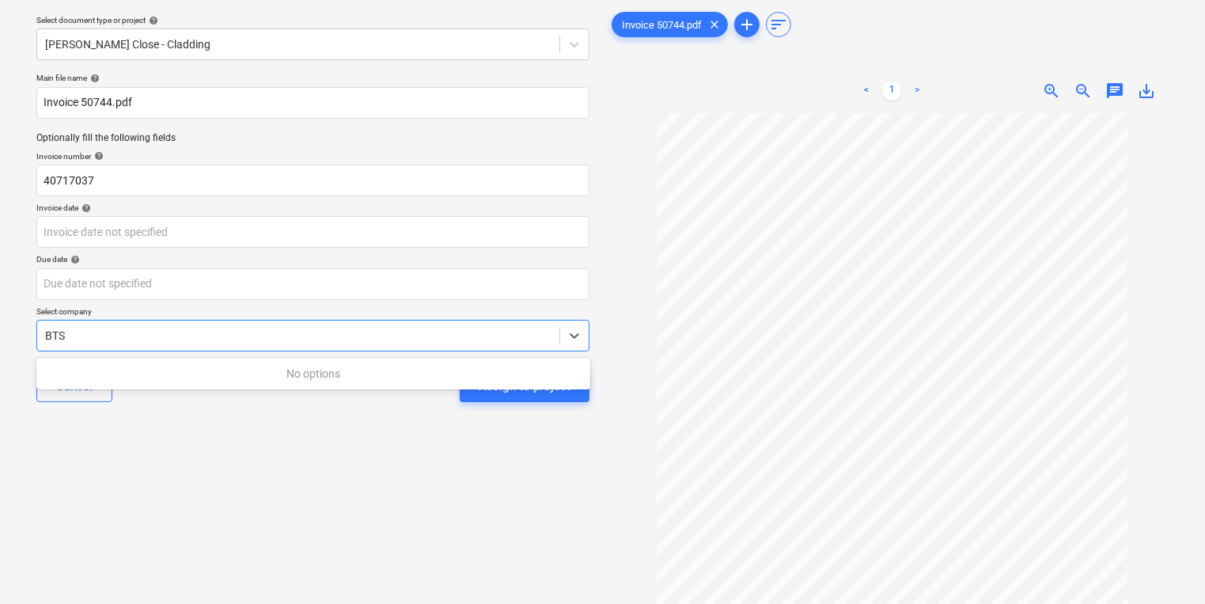
type input "BTS"
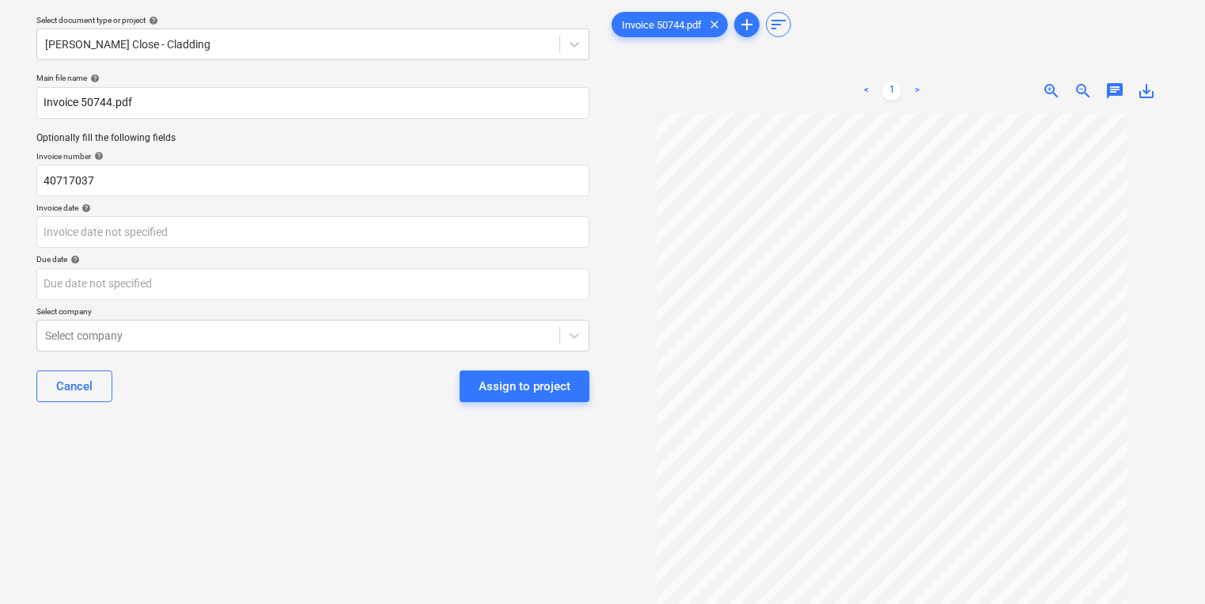
click at [286, 515] on div "Select document type or project help [PERSON_NAME] Close - Cladding Main file n…" at bounding box center [313, 340] width 579 height 677
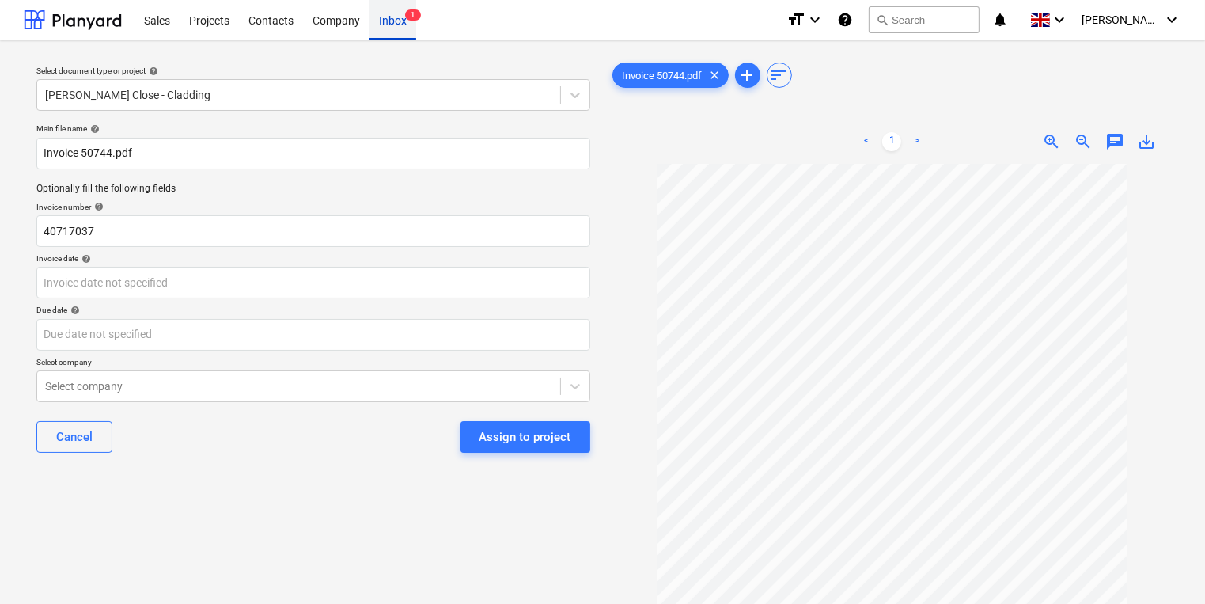
click at [389, 24] on div "Inbox 1" at bounding box center [393, 19] width 47 height 40
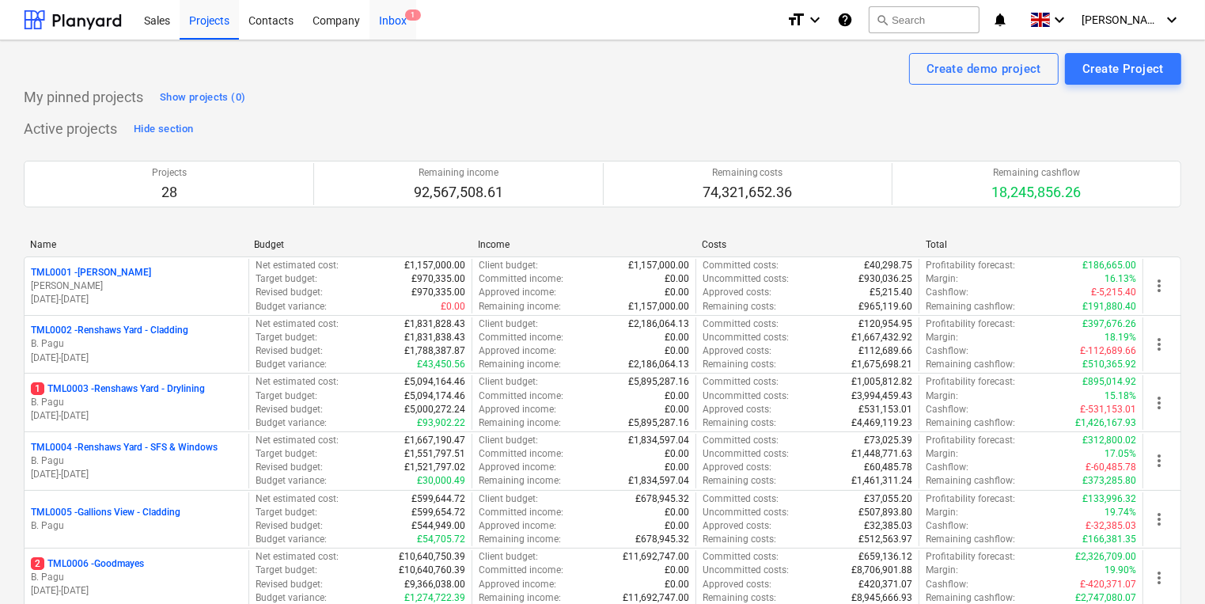
click at [403, 16] on div "Inbox 1" at bounding box center [393, 19] width 47 height 40
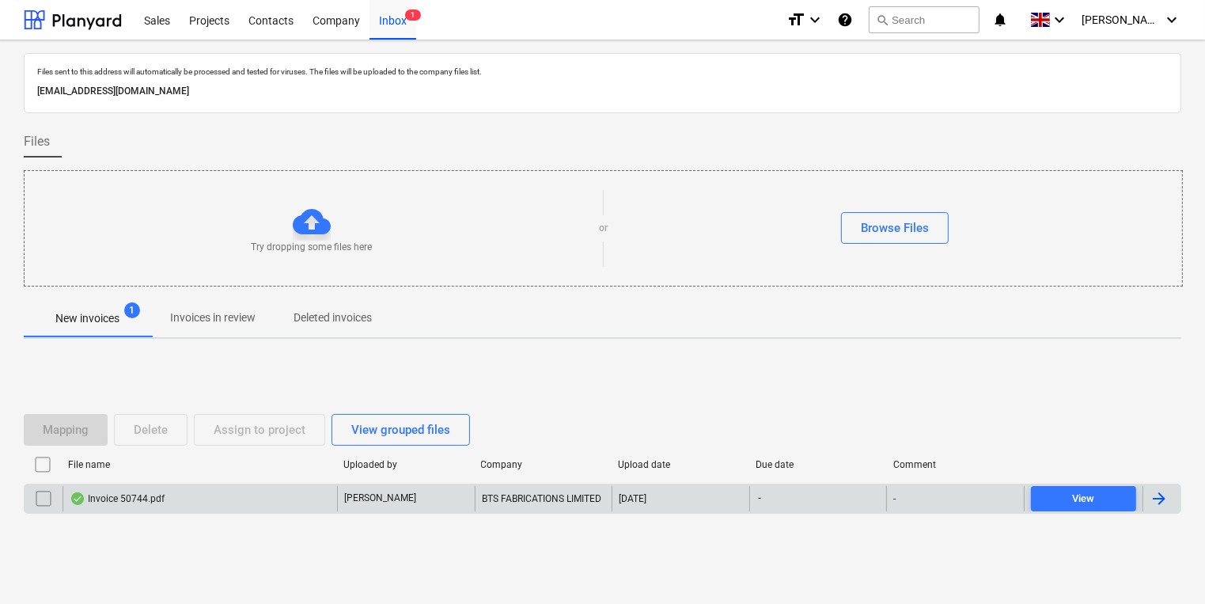
click at [120, 494] on div "Invoice 50744.pdf" at bounding box center [117, 498] width 95 height 13
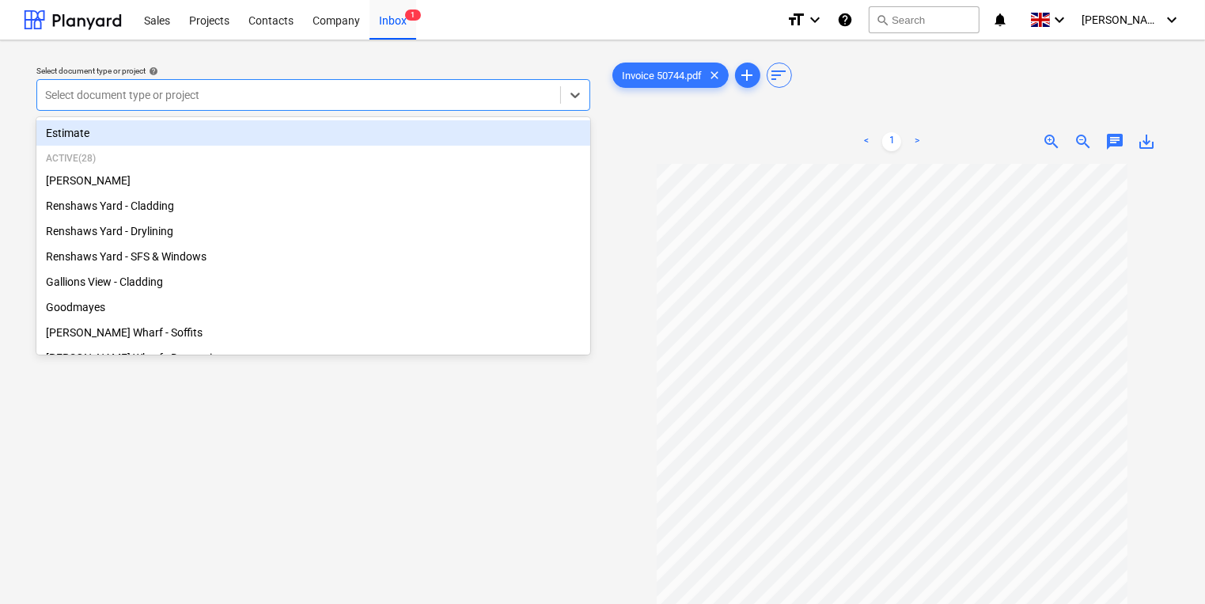
click at [392, 94] on div at bounding box center [298, 95] width 507 height 16
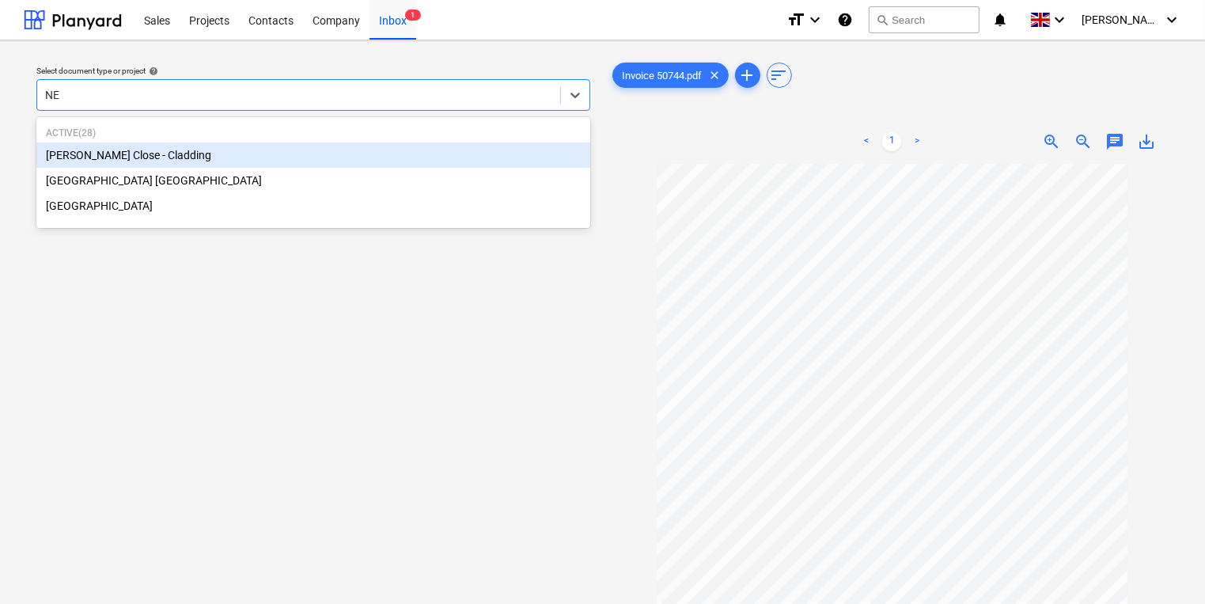
type input "NEW"
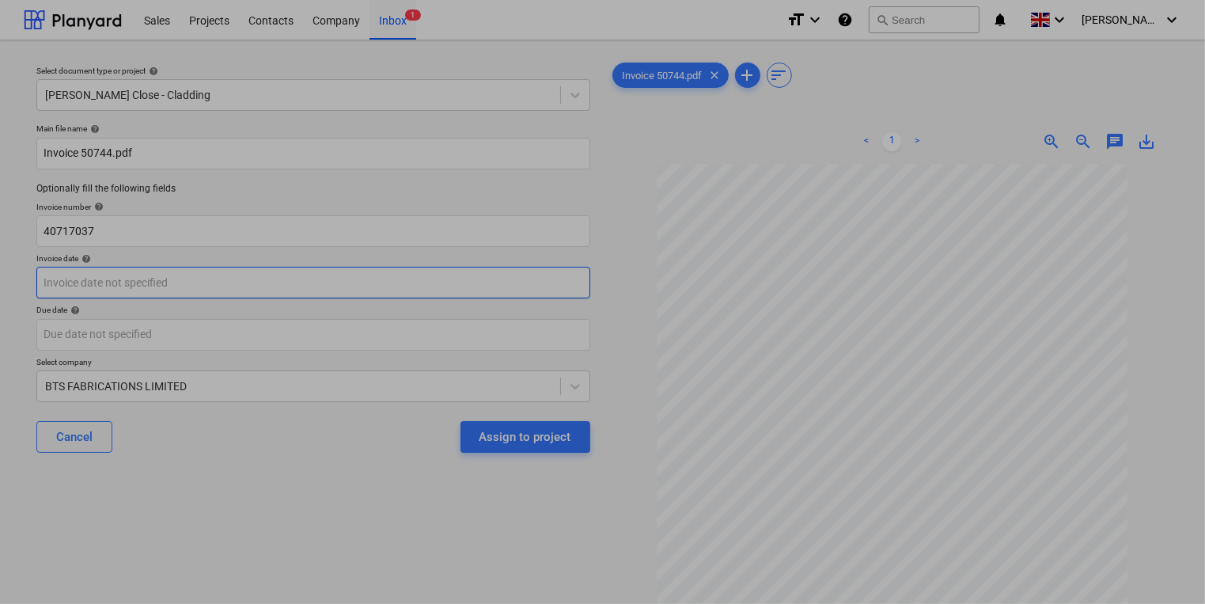
click at [213, 286] on body "Sales Projects Contacts Company Inbox 1 format_size keyboard_arrow_down help se…" at bounding box center [602, 302] width 1205 height 604
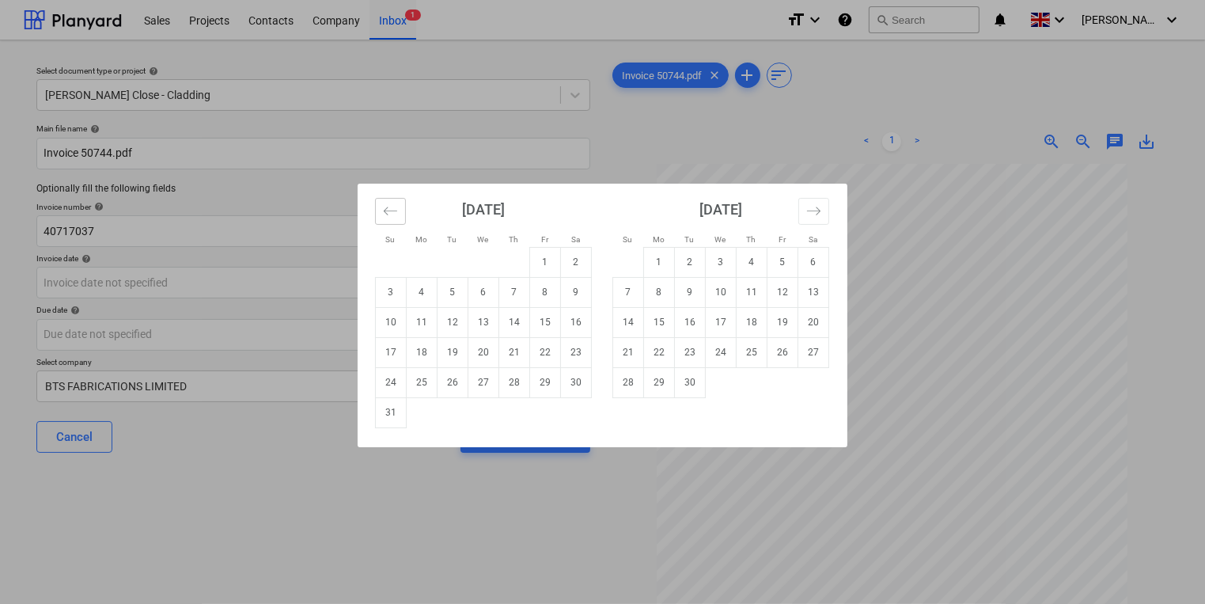
click at [397, 214] on icon "Move backward to switch to the previous month." at bounding box center [390, 210] width 15 height 15
drag, startPoint x: 510, startPoint y: 352, endPoint x: 451, endPoint y: 342, distance: 59.5
click at [510, 352] on td "24" at bounding box center [514, 352] width 31 height 30
type input "[DATE]"
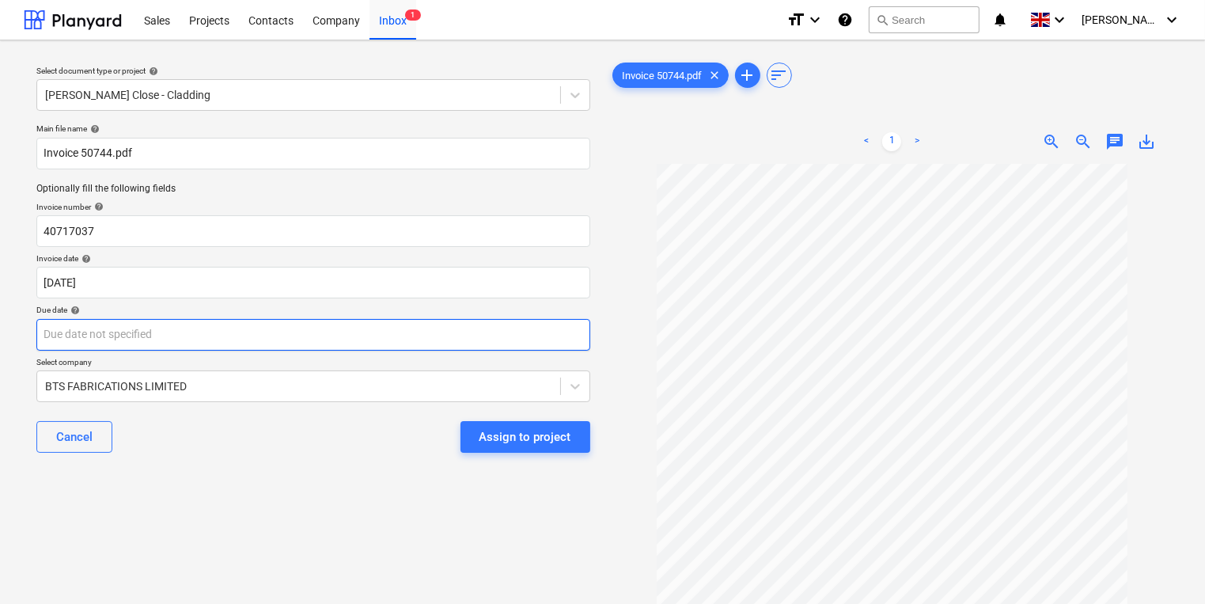
click at [283, 335] on body "Sales Projects Contacts Company Inbox 1 format_size keyboard_arrow_down help se…" at bounding box center [602, 302] width 1205 height 604
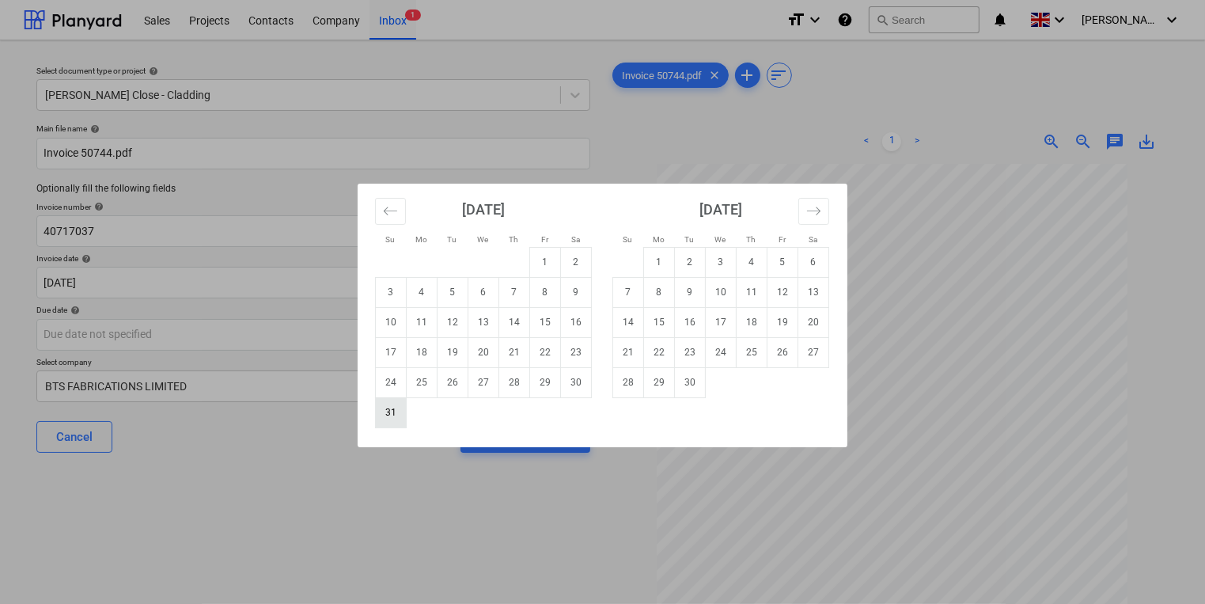
click at [400, 413] on td "31" at bounding box center [391, 412] width 31 height 30
type input "[DATE]"
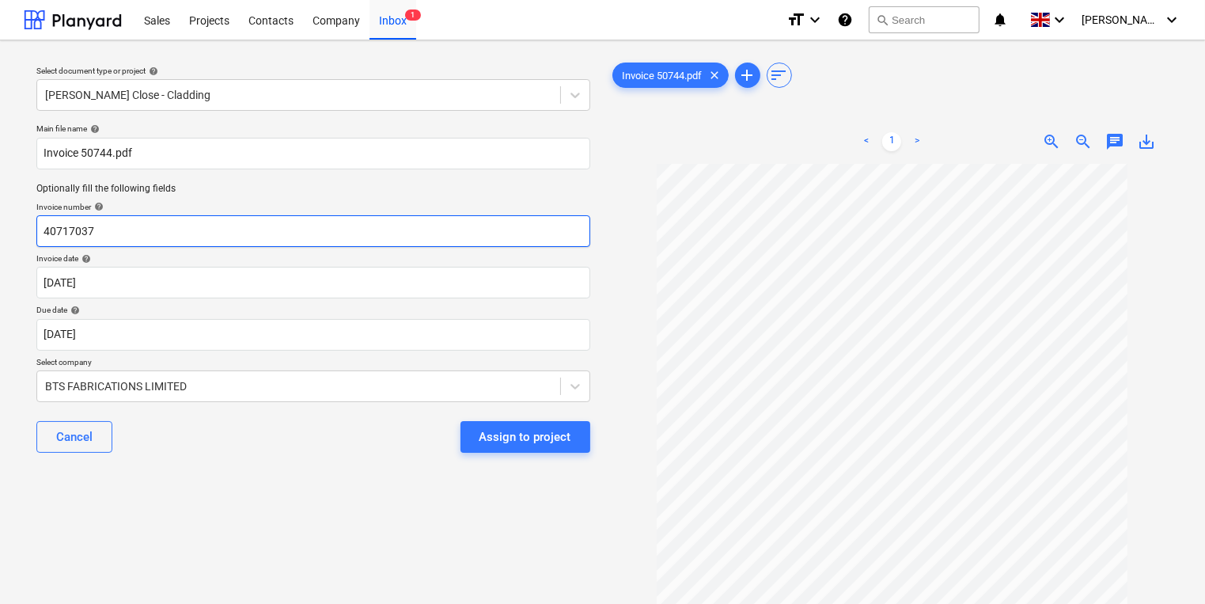
drag, startPoint x: 109, startPoint y: 235, endPoint x: 40, endPoint y: 231, distance: 69.8
click at [40, 231] on input "40717037" at bounding box center [313, 231] width 554 height 32
type input "50744"
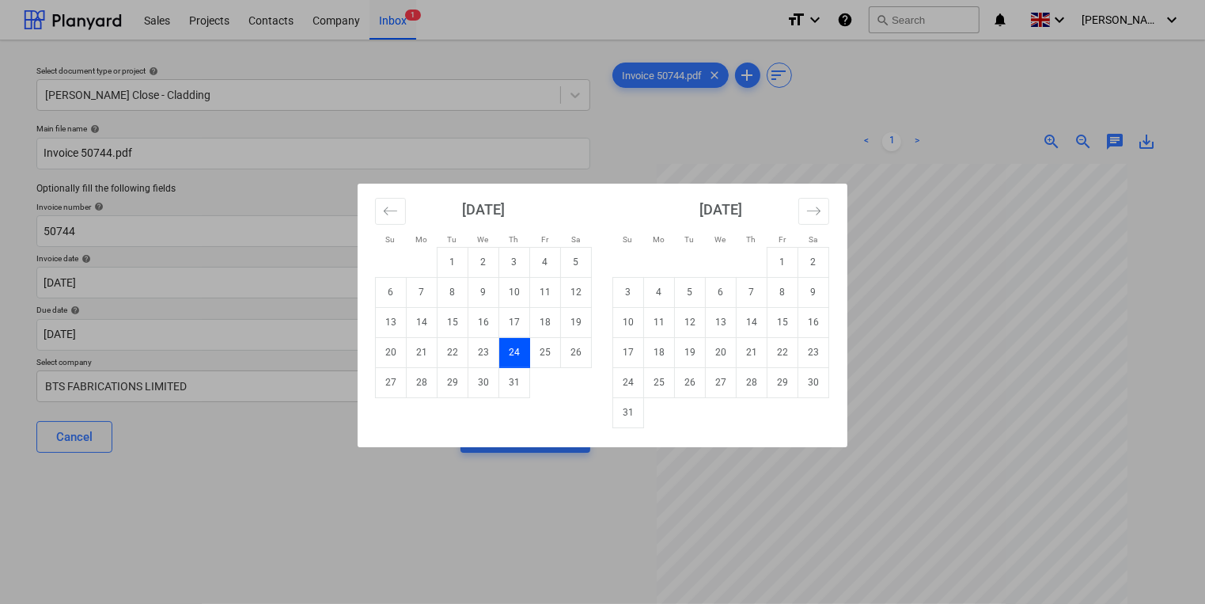
click at [356, 529] on div "Su Mo Tu We Th Fr Sa Su Mo Tu We Th Fr Sa June 2025 1 2 3 4 5 6 7 8 9 10 11 12 …" at bounding box center [602, 302] width 1205 height 604
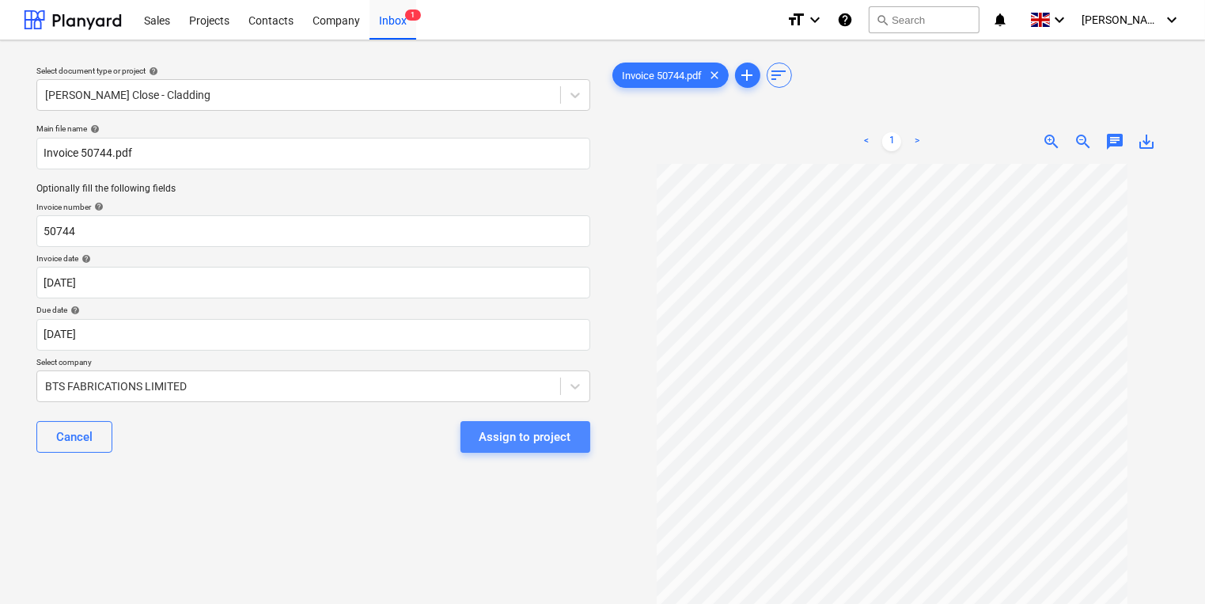
click at [563, 435] on div "Assign to project" at bounding box center [526, 437] width 92 height 21
